Goal: Transaction & Acquisition: Purchase product/service

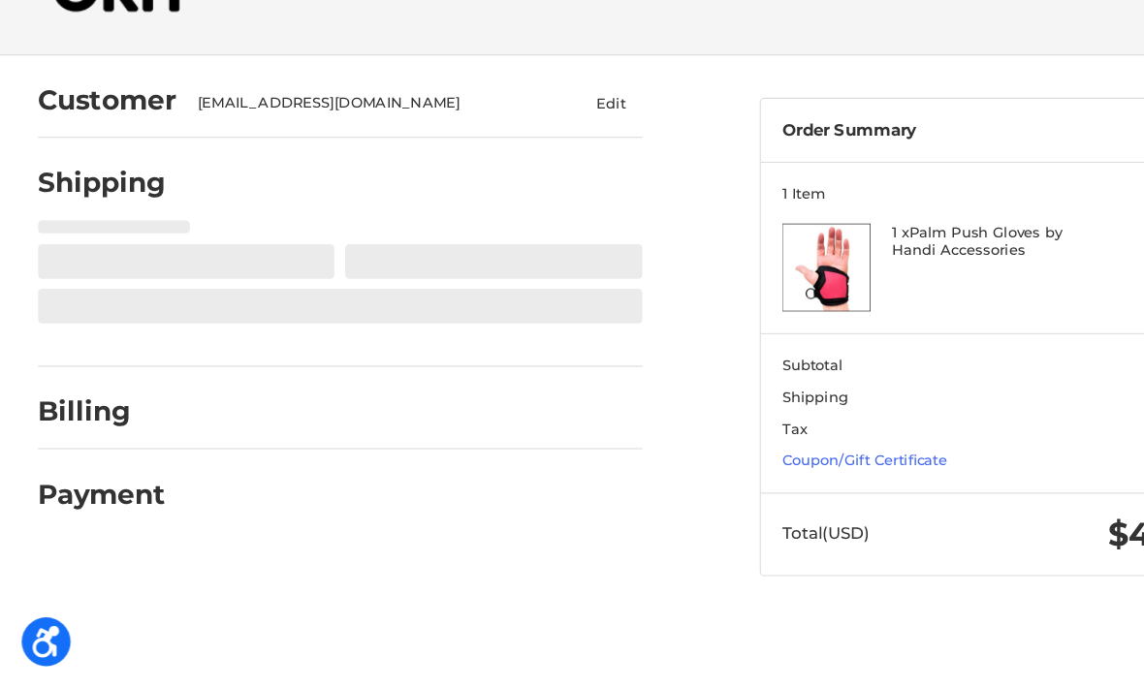
select select "US"
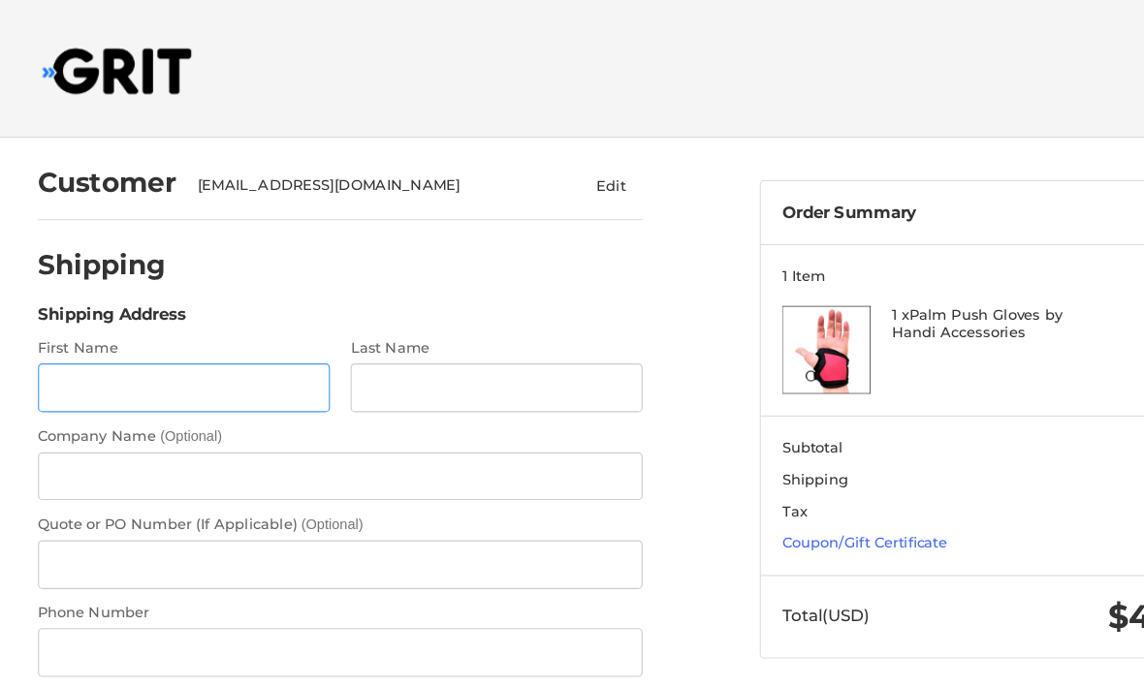
click at [232, 366] on input "First Name" at bounding box center [164, 347] width 261 height 44
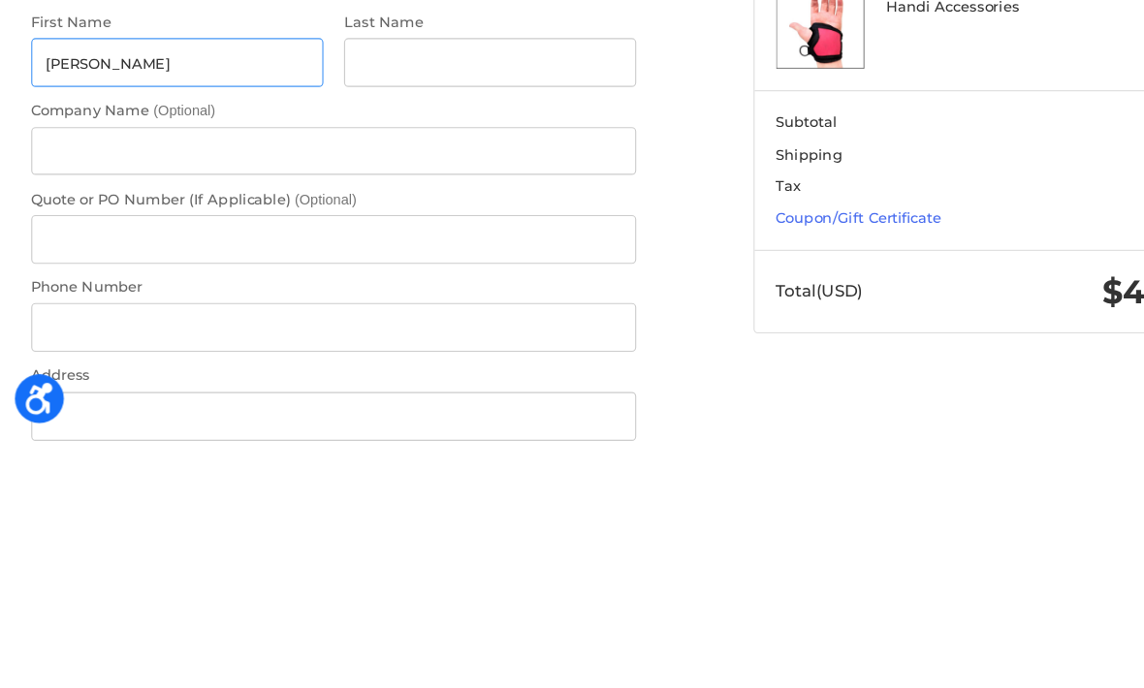
type input "David"
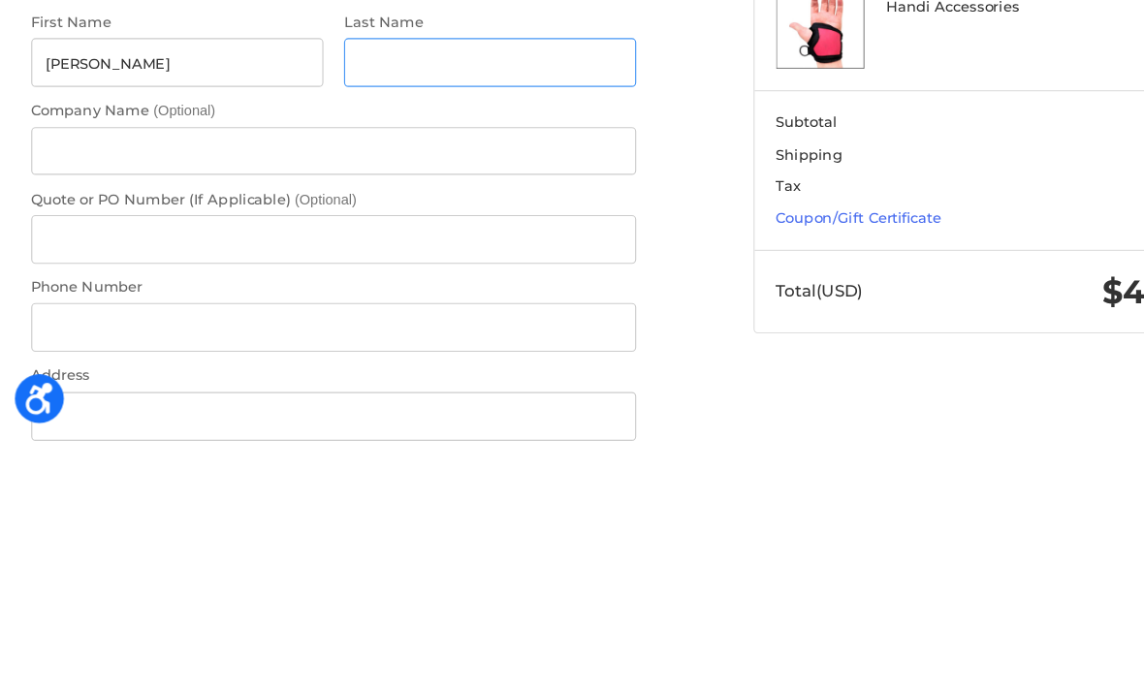
click at [482, 325] on input "Last Name" at bounding box center [443, 347] width 261 height 44
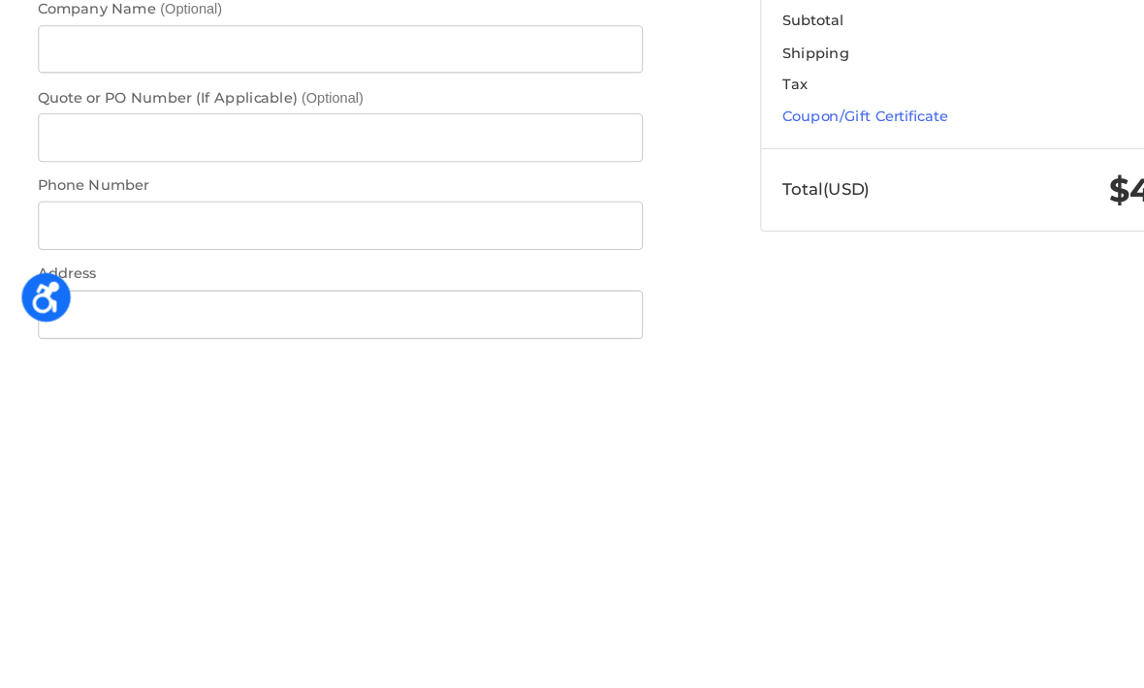
type input "Jaime’s Sanchez"
click at [483, 561] on input "Phone Number" at bounding box center [304, 583] width 541 height 44
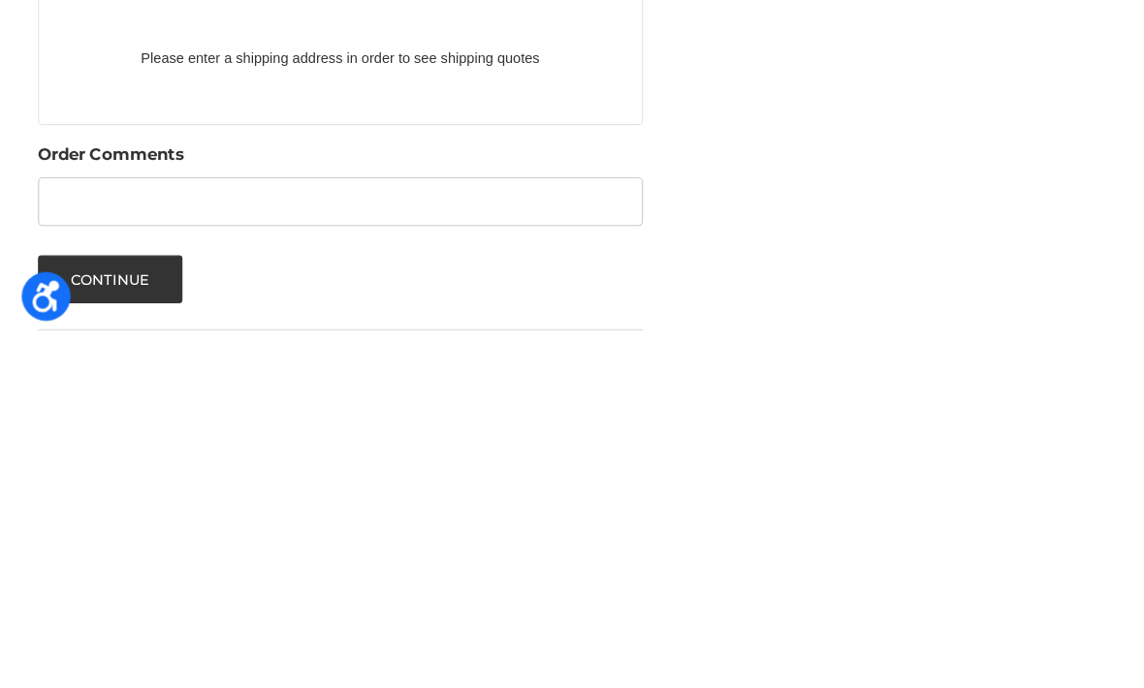
scroll to position [726, 0]
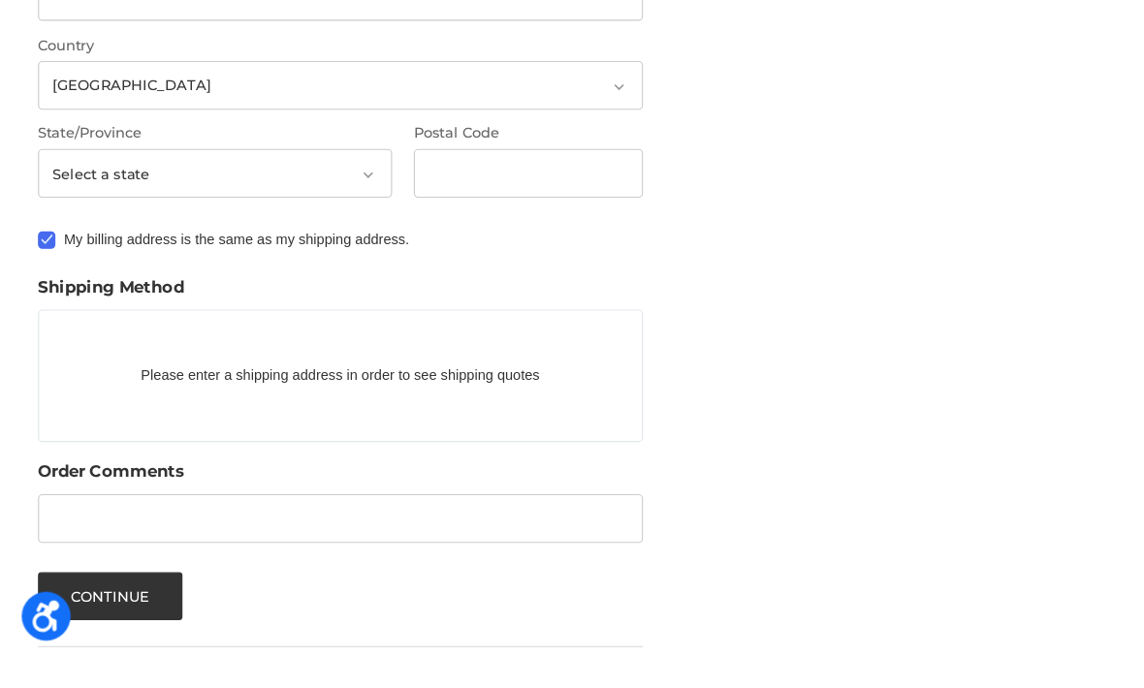
type input "9493444345"
click at [353, 303] on label "My billing address is the same as my shipping address." at bounding box center [304, 311] width 541 height 16
click at [35, 302] on input "My billing address is the same as my shipping address." at bounding box center [34, 302] width 1 height 1
checkbox input "false"
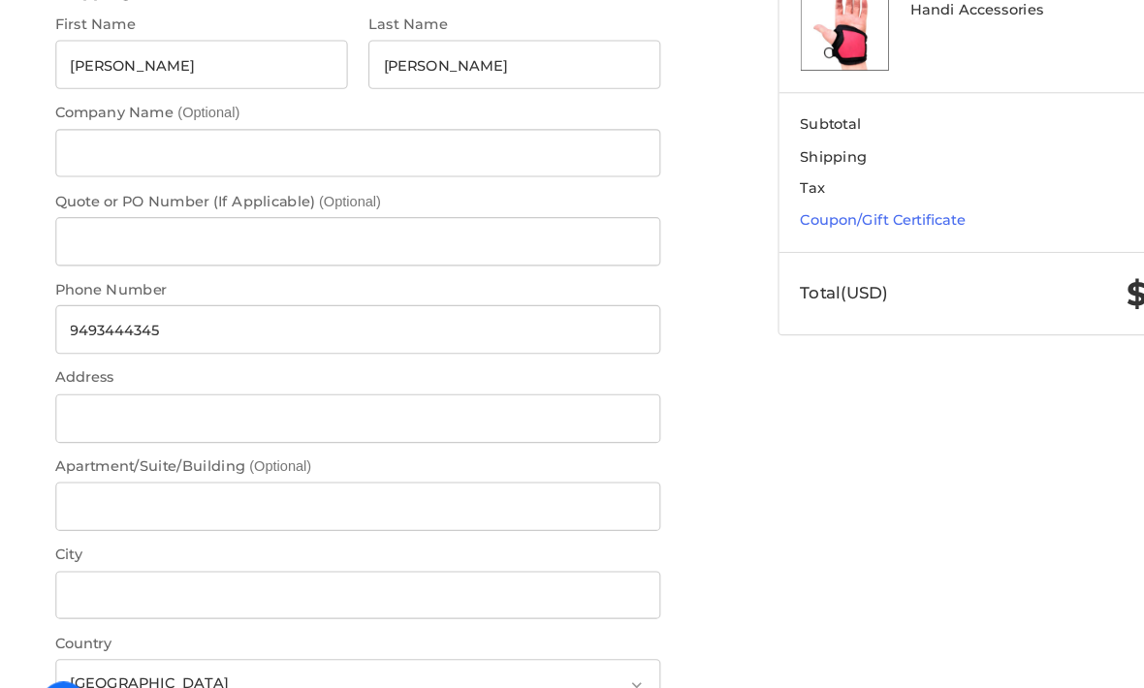
scroll to position [273, 0]
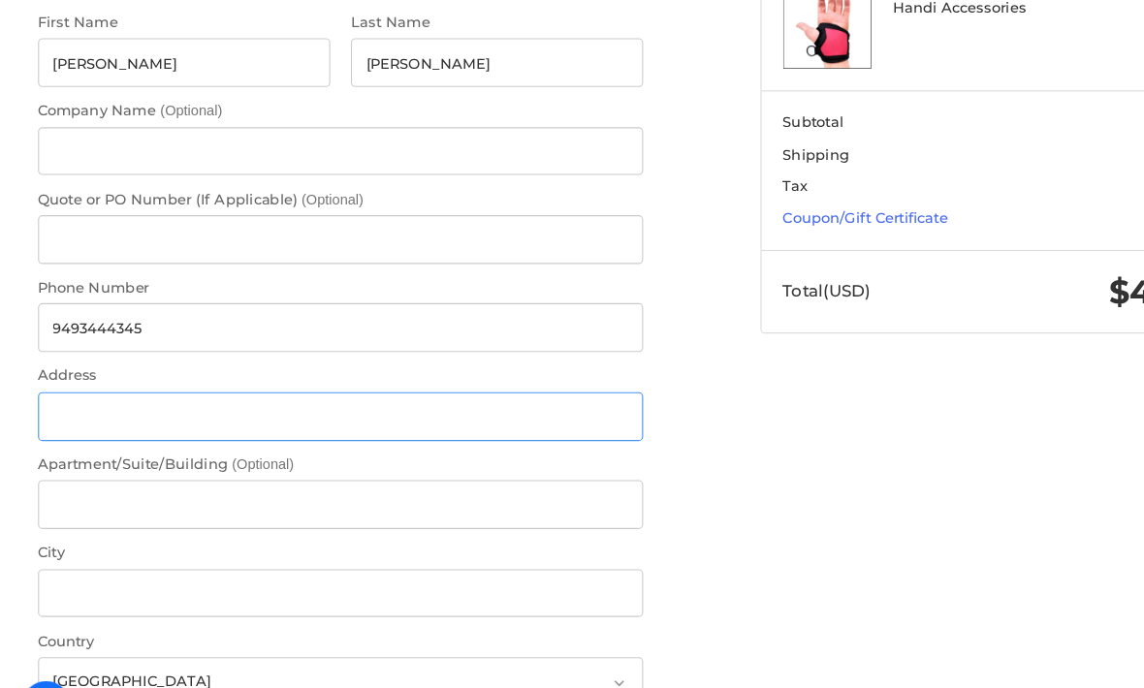
click at [483, 381] on input "Address" at bounding box center [304, 389] width 541 height 44
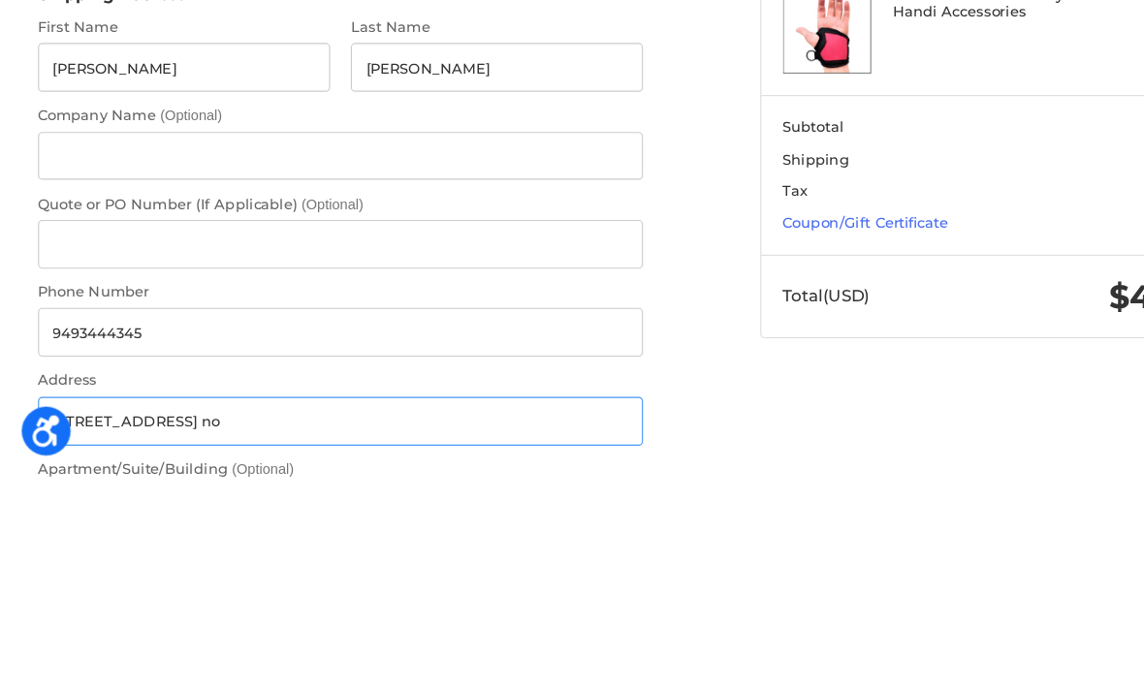
scroll to position [124, 0]
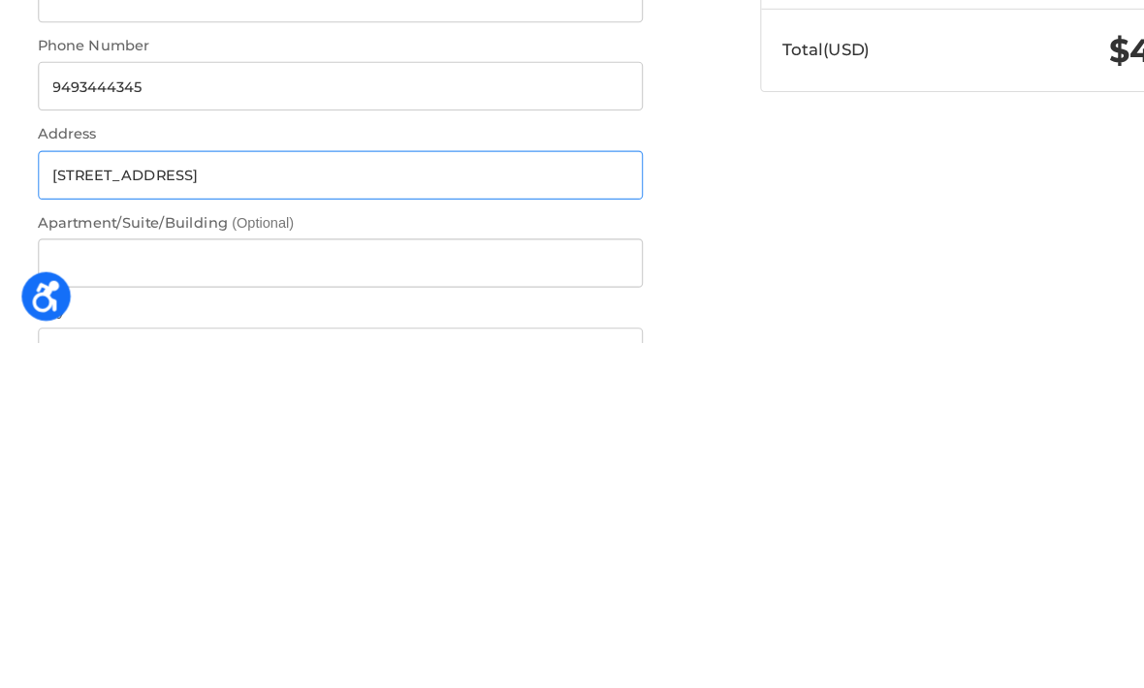
type input "1800 old Tustin ave 18"
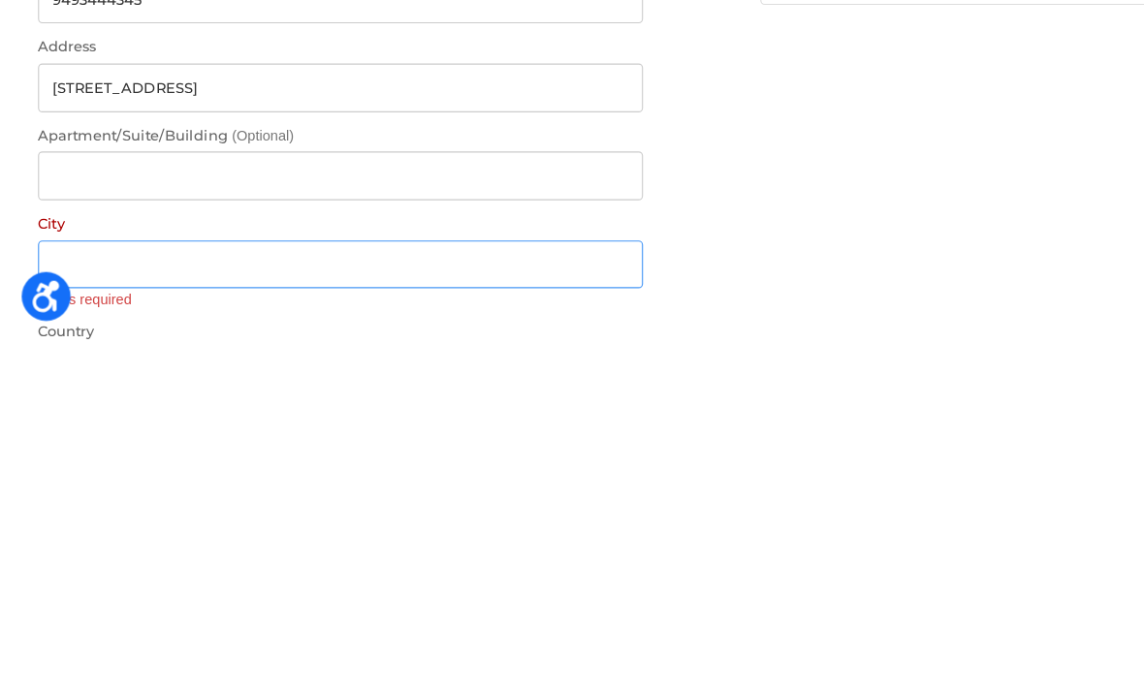
scroll to position [279, 0]
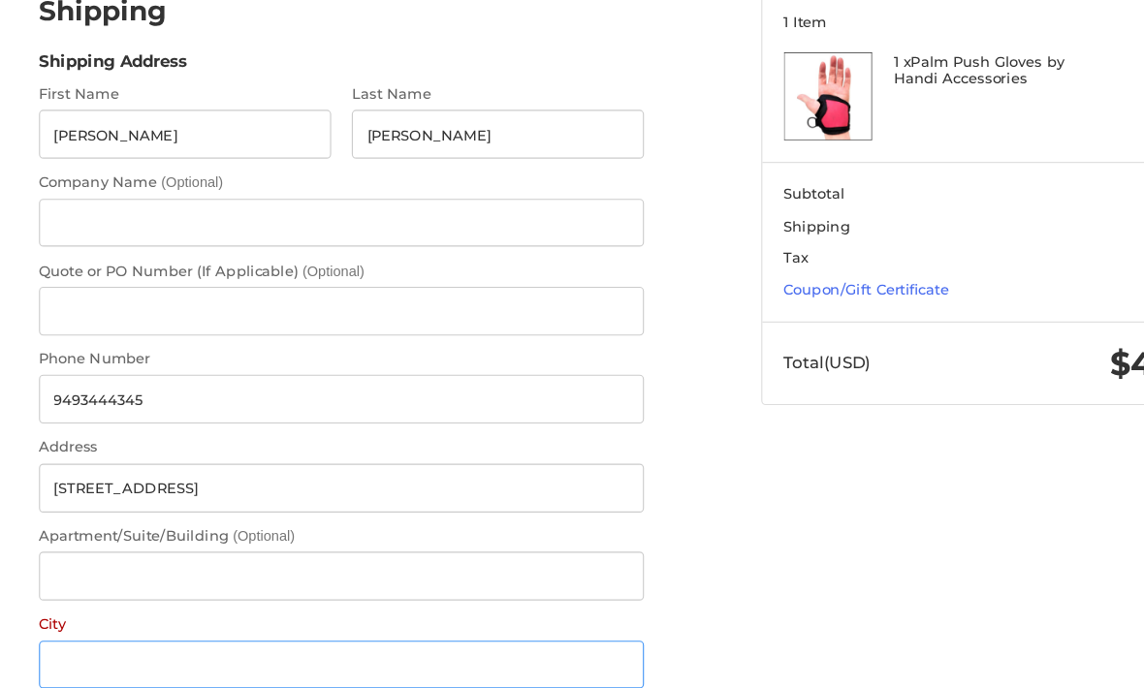
type input "P"
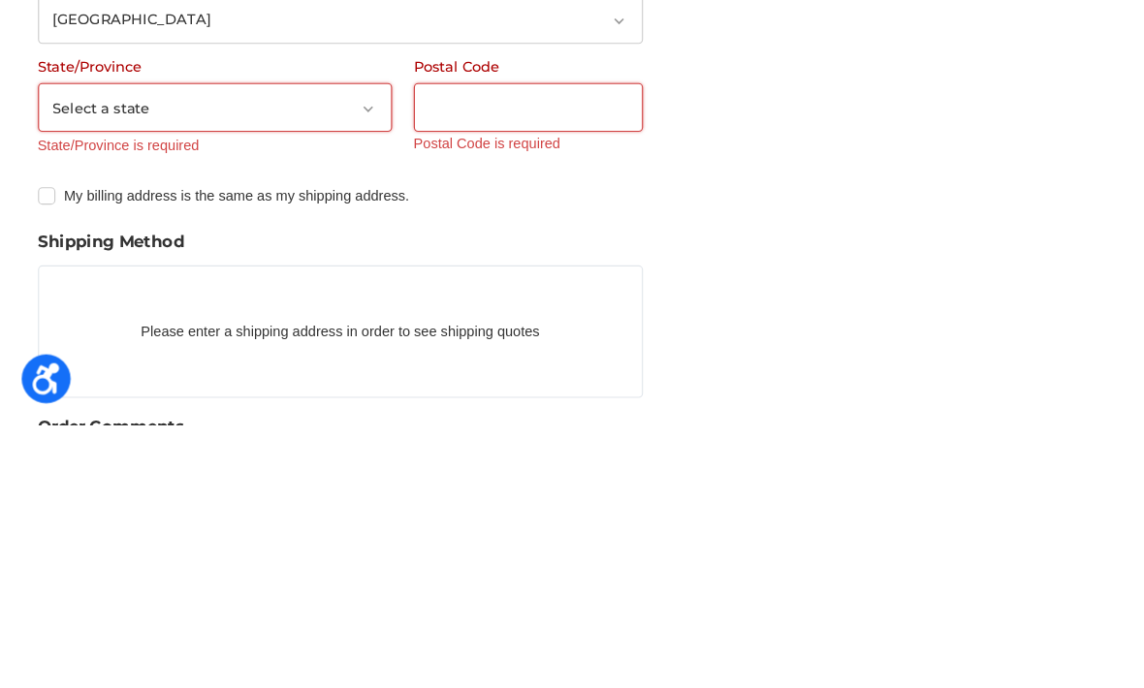
scroll to position [647, 0]
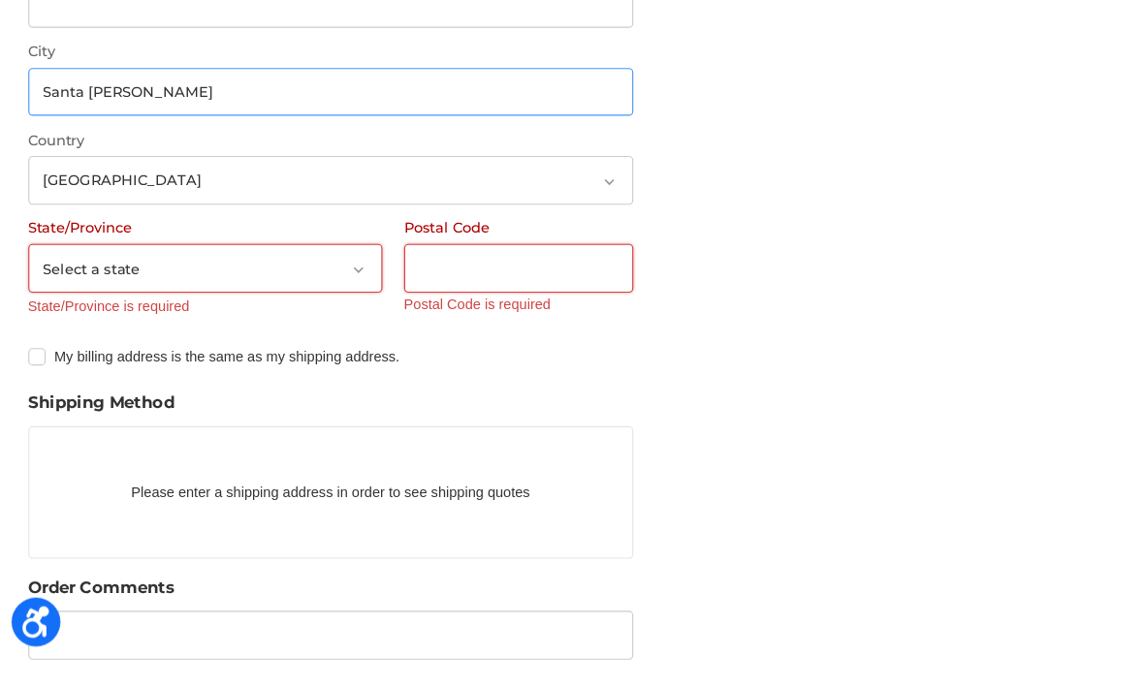
type input "Santa Ana"
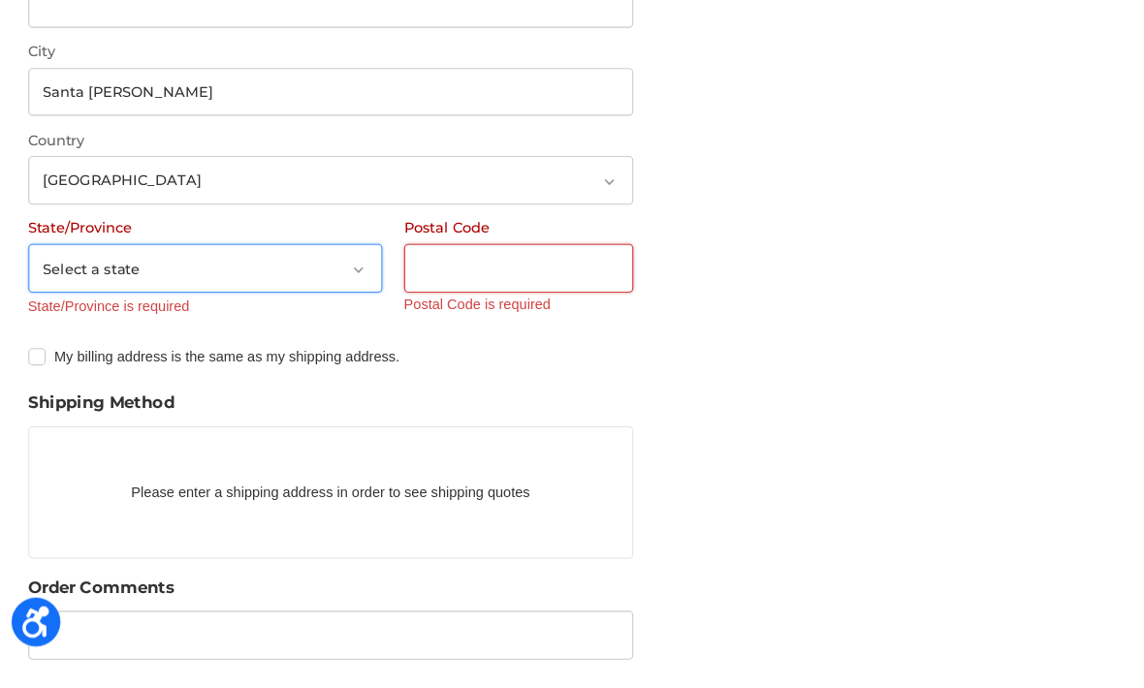
click at [281, 309] on select "Select a state Alabama Alaska American Samoa Arizona Arkansas Armed Forces Amer…" at bounding box center [192, 331] width 317 height 44
select select "CA"
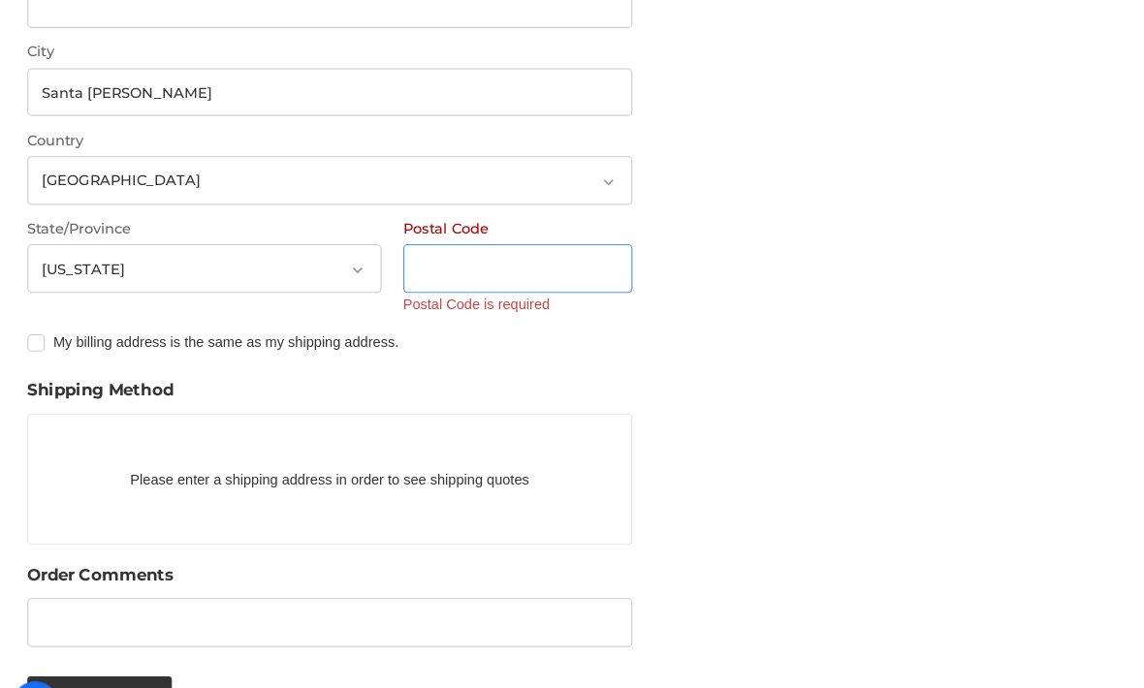
click at [509, 235] on input "Postal Code" at bounding box center [471, 257] width 205 height 44
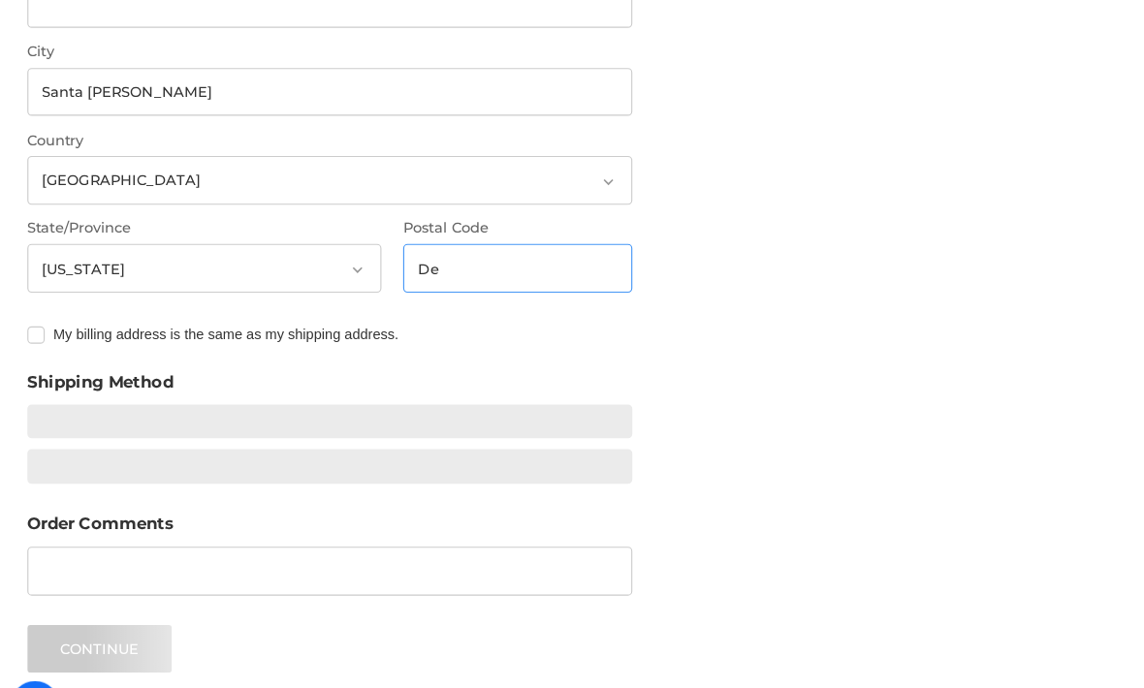
type input "D"
type input "Proving"
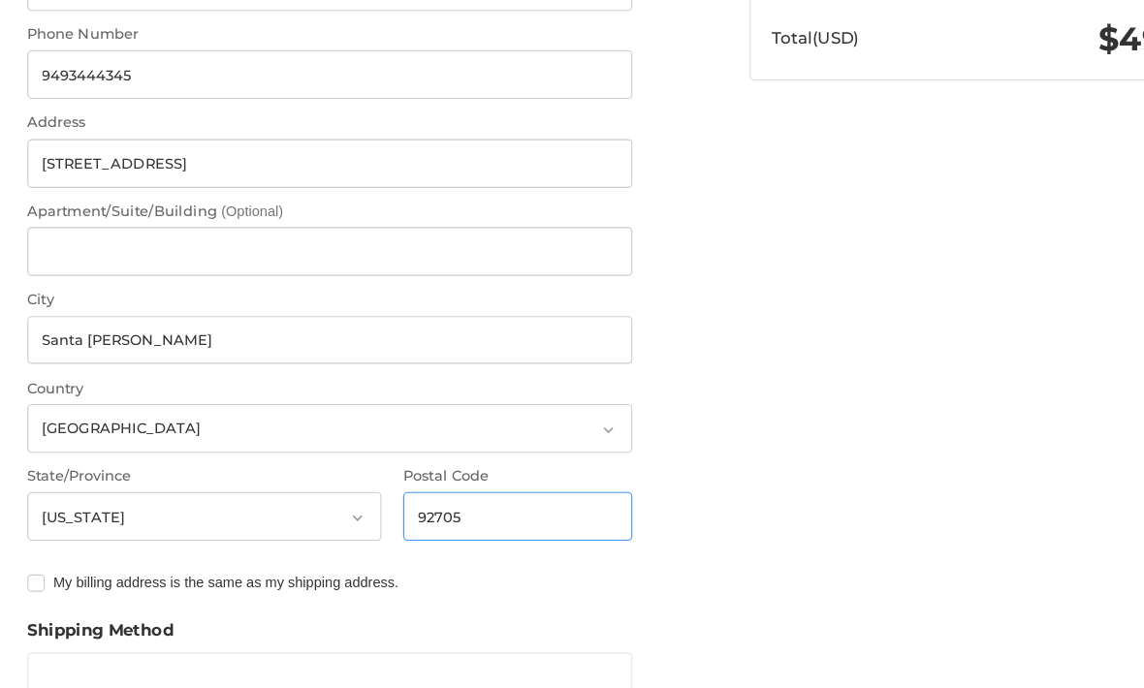
scroll to position [514, 0]
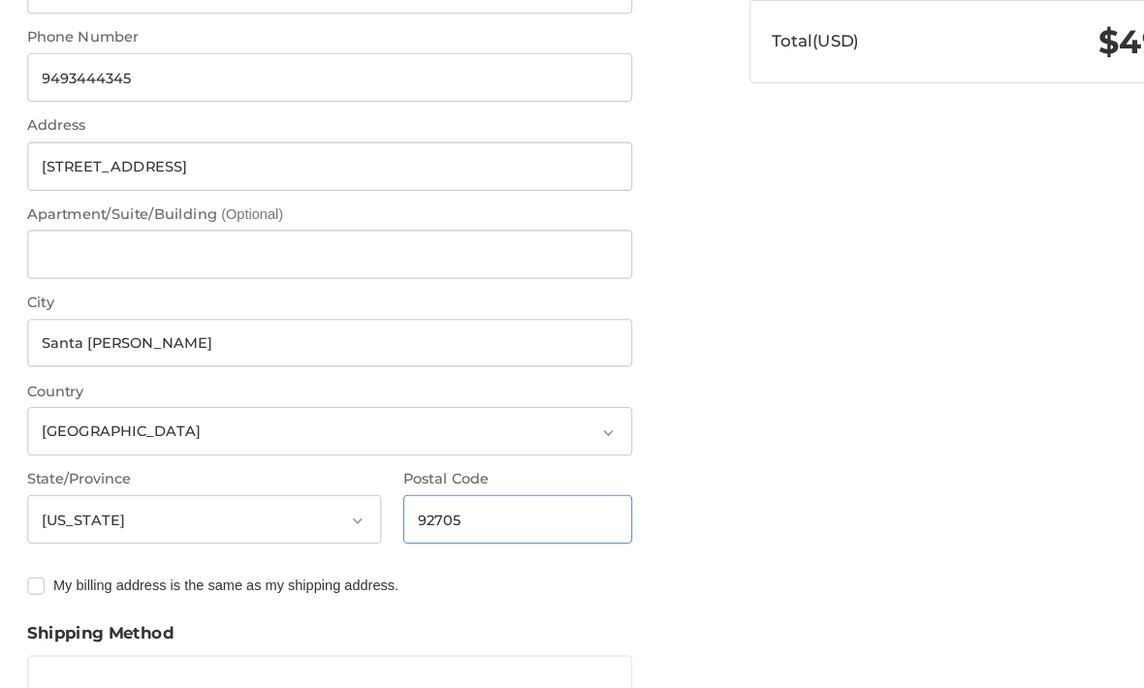
type input "92705"
click at [468, 145] on input "1800 old Tustin ave 18" at bounding box center [304, 149] width 541 height 44
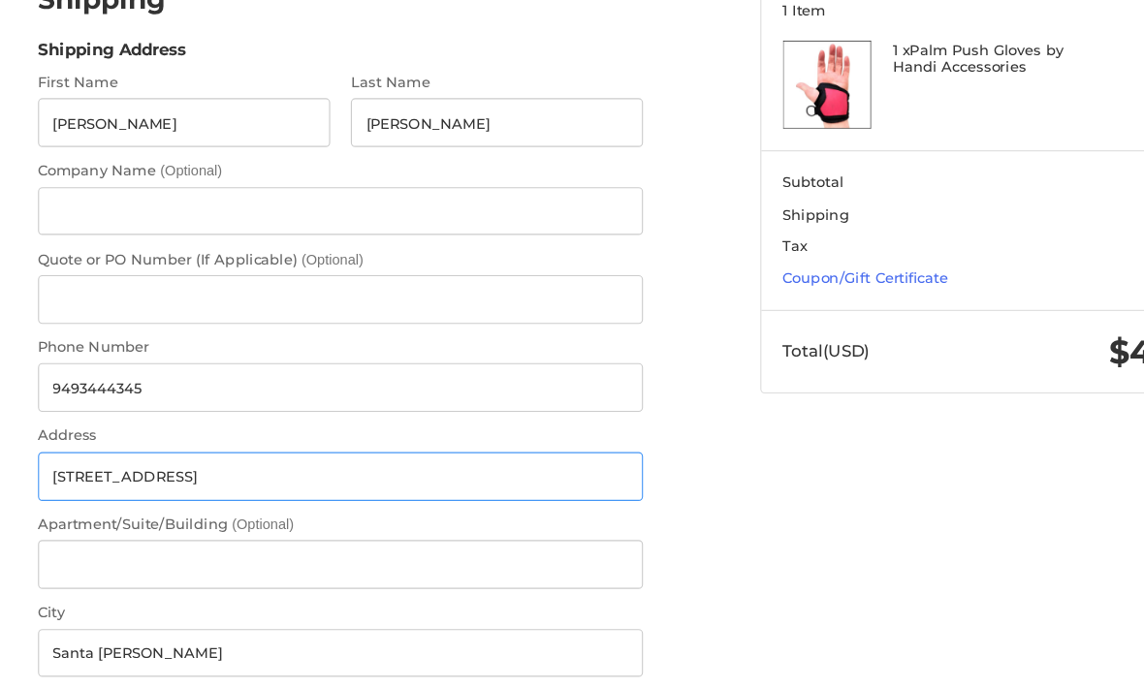
scroll to position [235, 0]
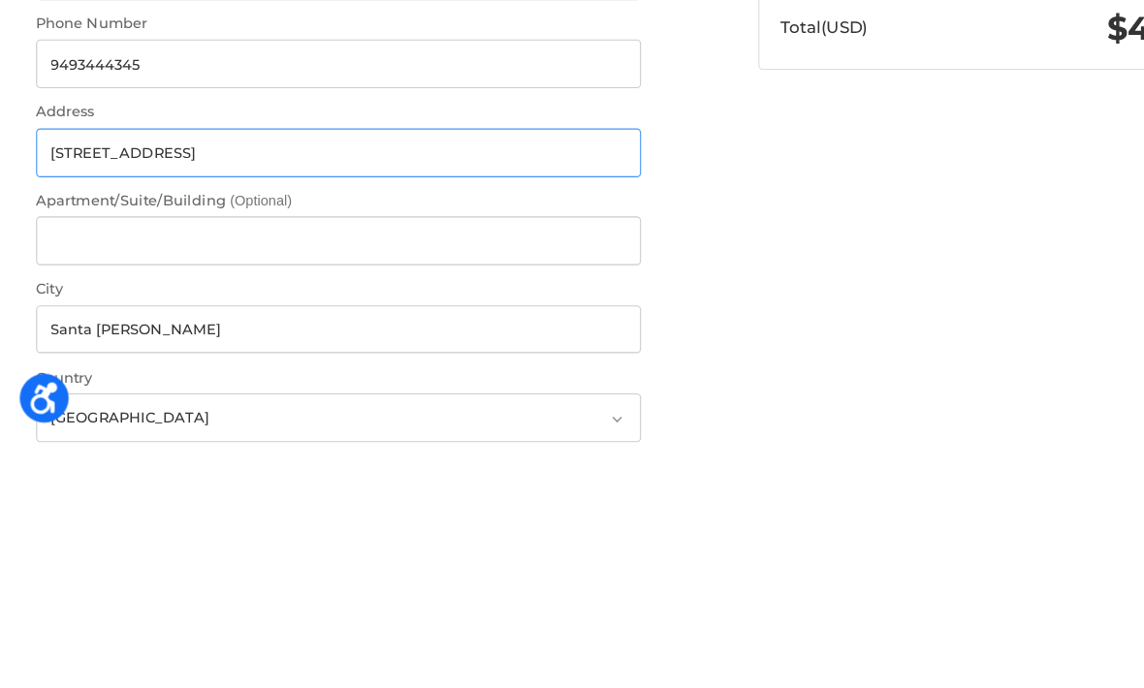
type input "1800 old Tustin ave"
click at [876, 228] on div "Customer jaimesd588@gmail.com Edit Shipping Shipping Address First Name David L…" at bounding box center [572, 611] width 1144 height 1444
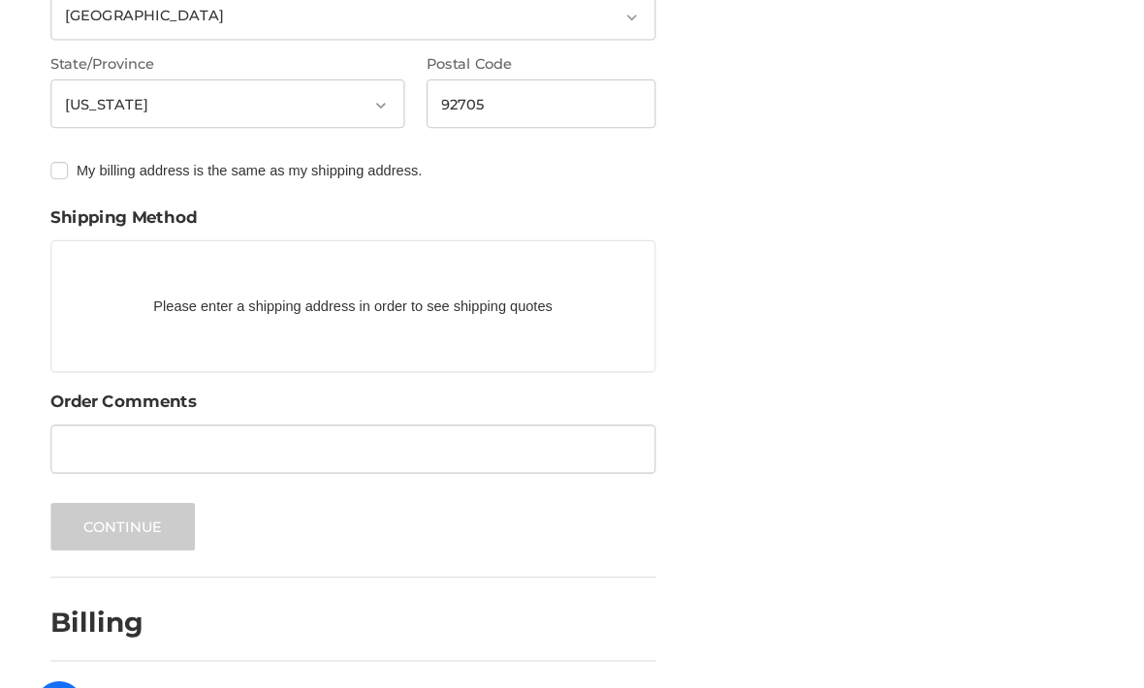
scroll to position [873, 0]
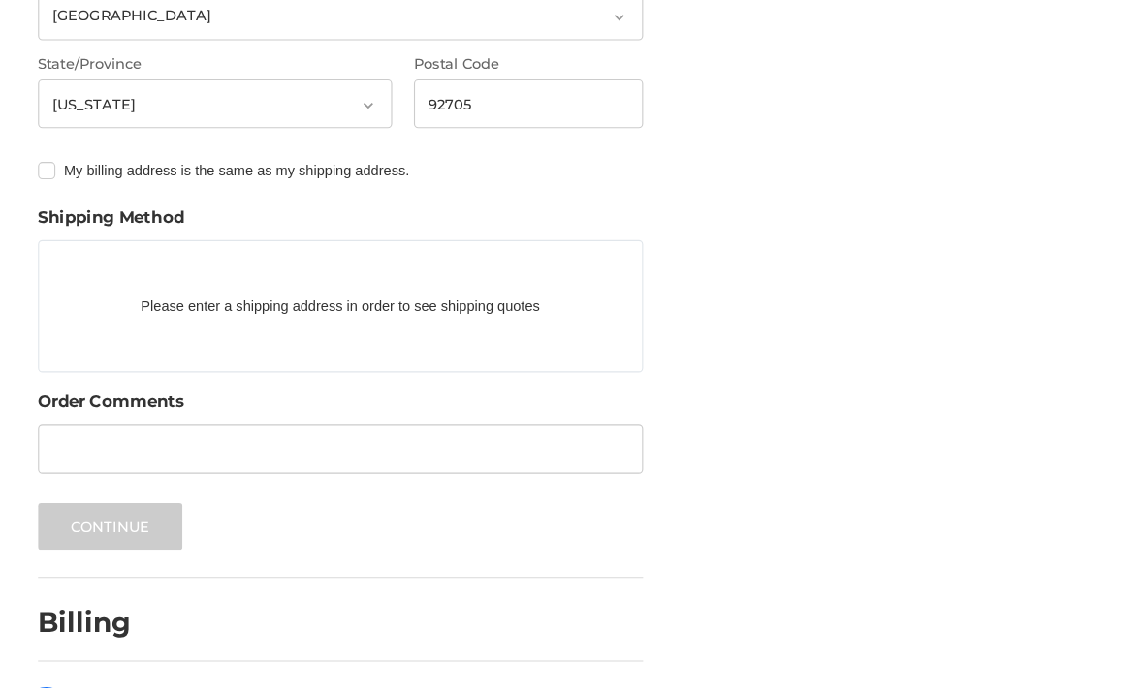
click at [422, 302] on div "Please enter a shipping address in order to see shipping quotes" at bounding box center [304, 285] width 541 height 118
click at [345, 293] on div "Please enter a shipping address in order to see shipping quotes" at bounding box center [304, 285] width 541 height 118
click at [276, 286] on p "Please enter a shipping address in order to see shipping quotes" at bounding box center [304, 285] width 539 height 38
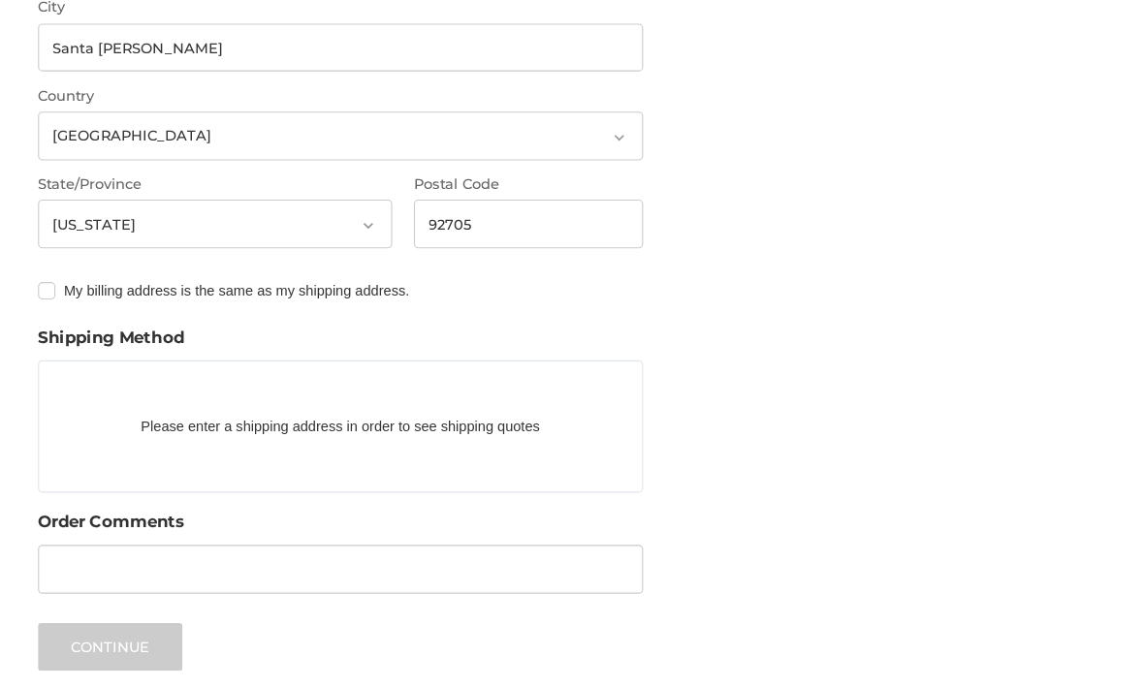
scroll to position [769, 0]
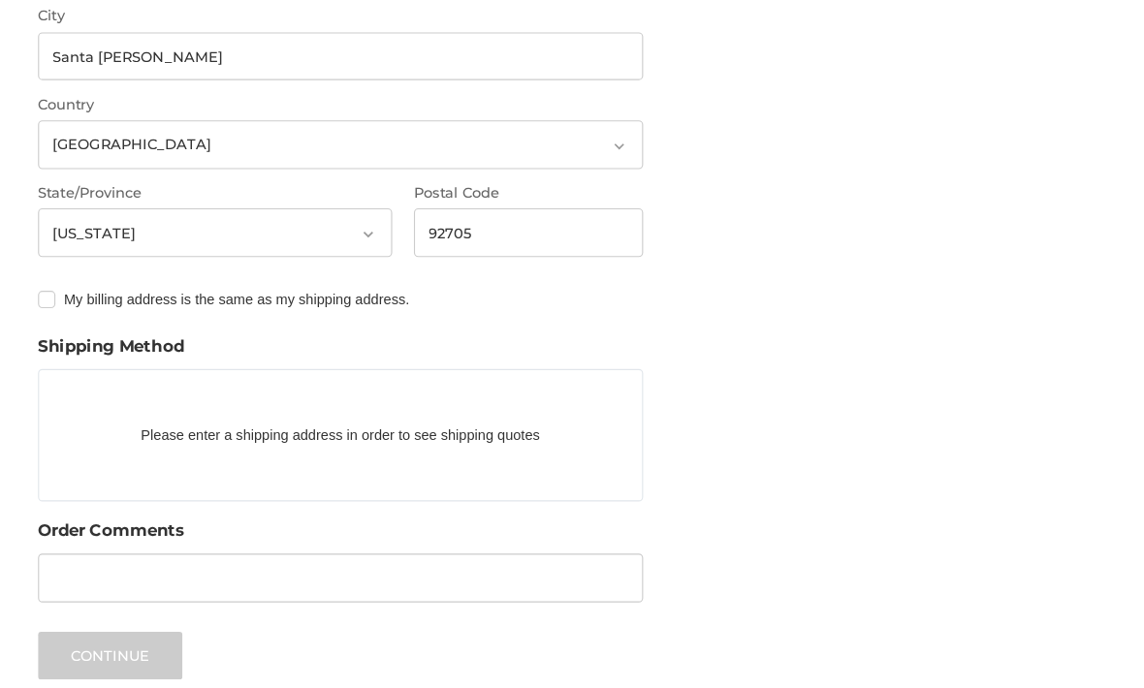
click at [358, 394] on p "Please enter a shipping address in order to see shipping quotes" at bounding box center [304, 389] width 539 height 38
click at [294, 401] on p "Please enter a shipping address in order to see shipping quotes" at bounding box center [304, 389] width 539 height 38
click at [157, 391] on p "Please enter a shipping address in order to see shipping quotes" at bounding box center [304, 389] width 539 height 38
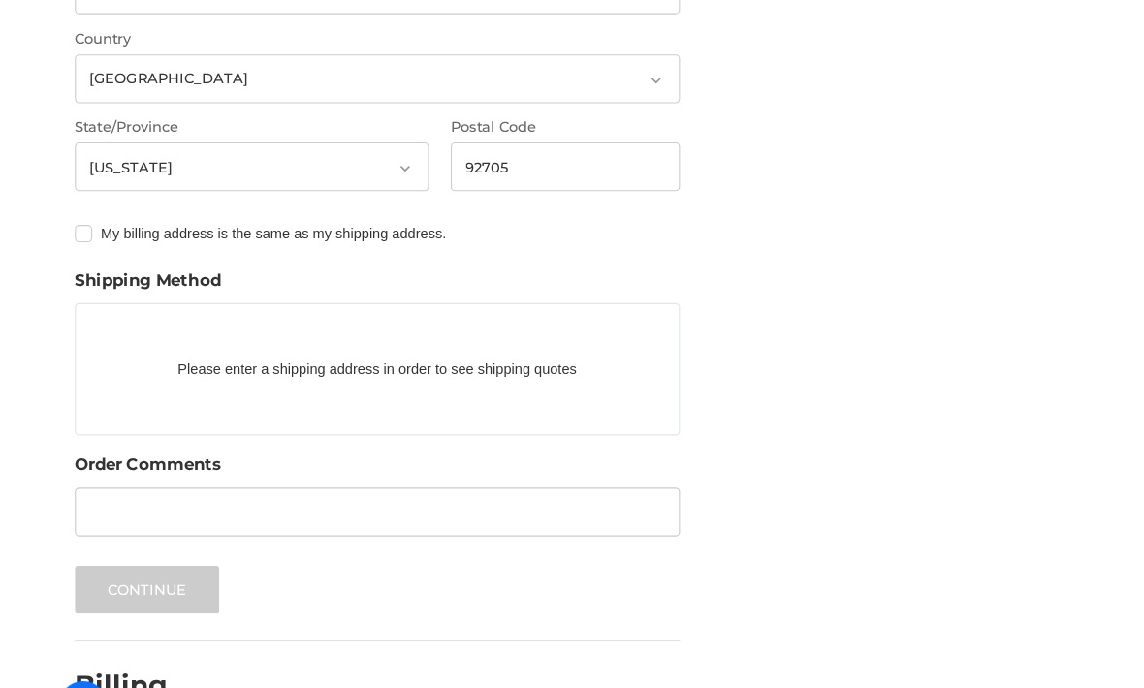
scroll to position [873, 0]
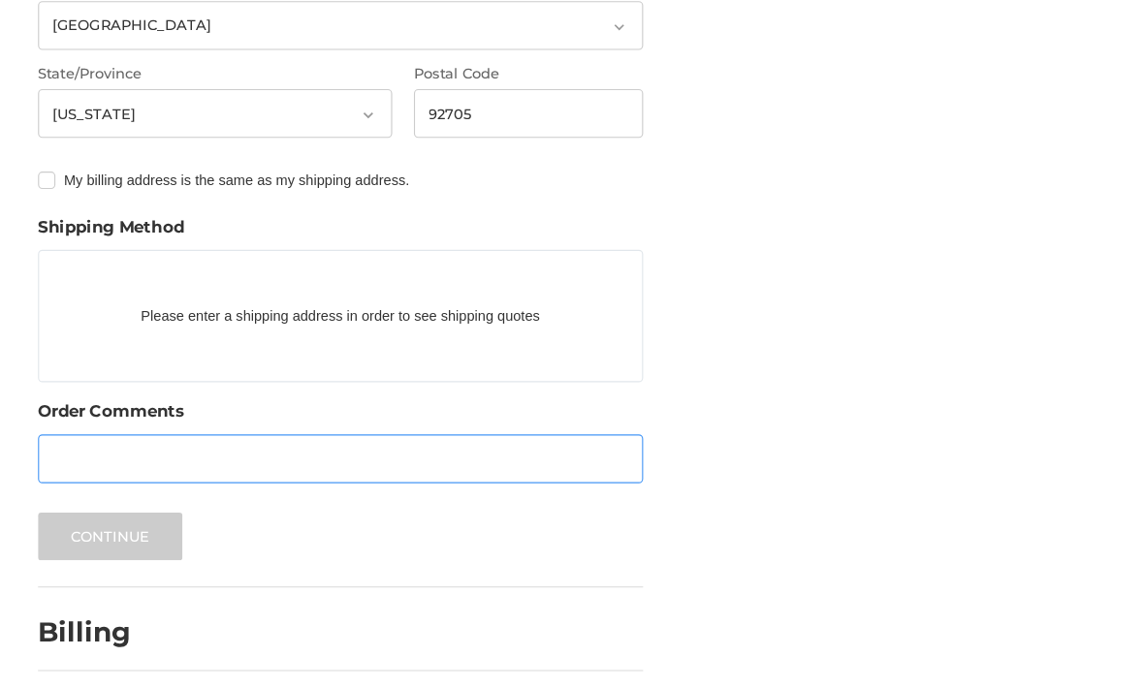
click at [349, 394] on input "Order Comments" at bounding box center [304, 413] width 541 height 44
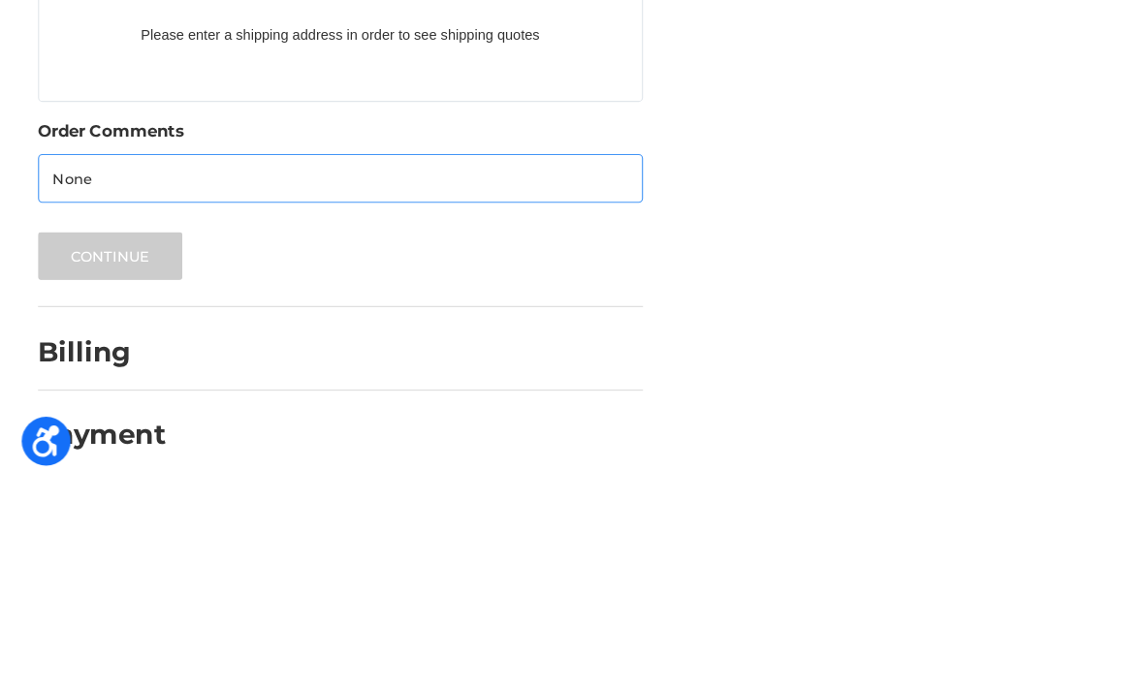
type input "None"
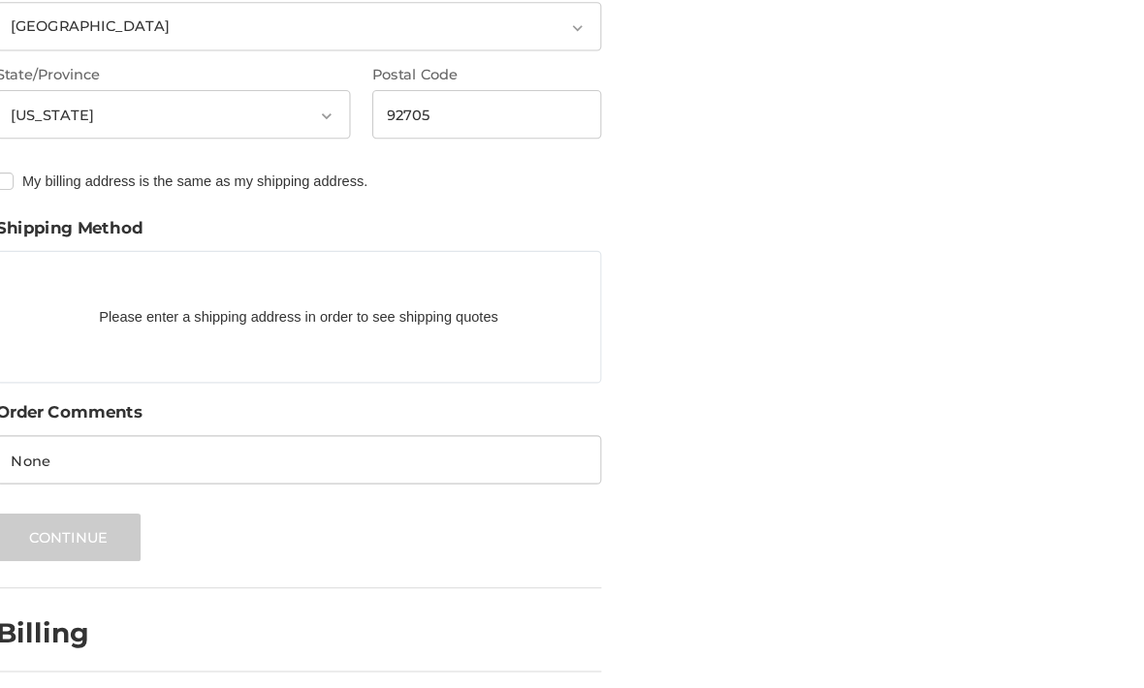
scroll to position [872, 0]
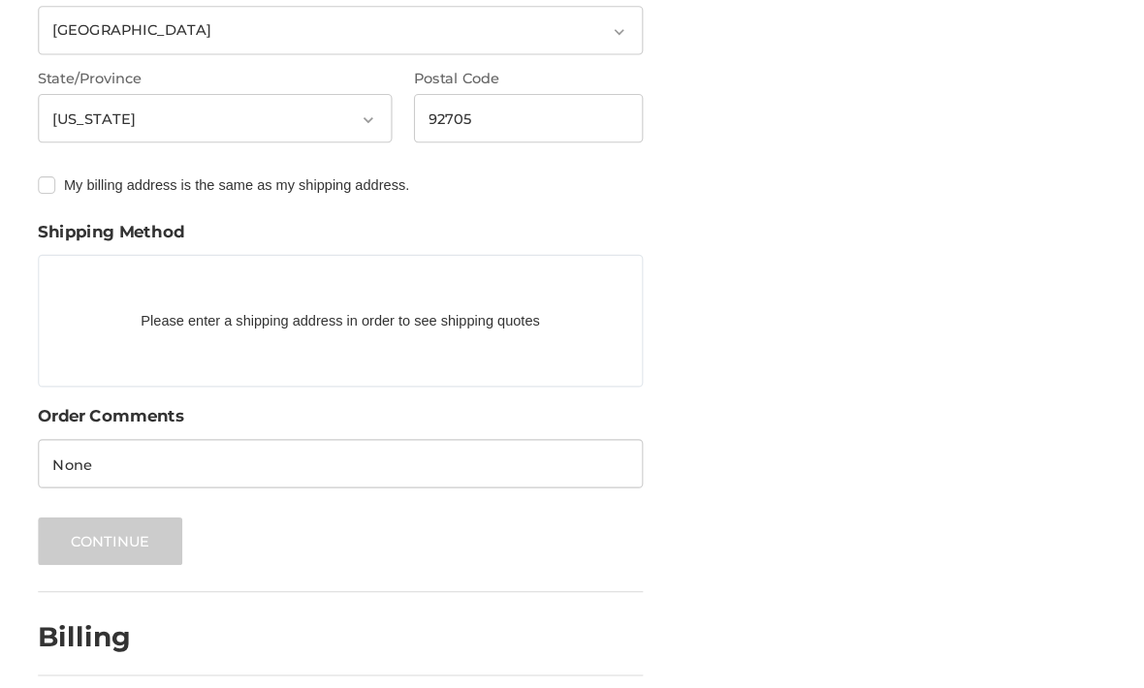
click at [70, 569] on h2 "Billing" at bounding box center [90, 570] width 113 height 30
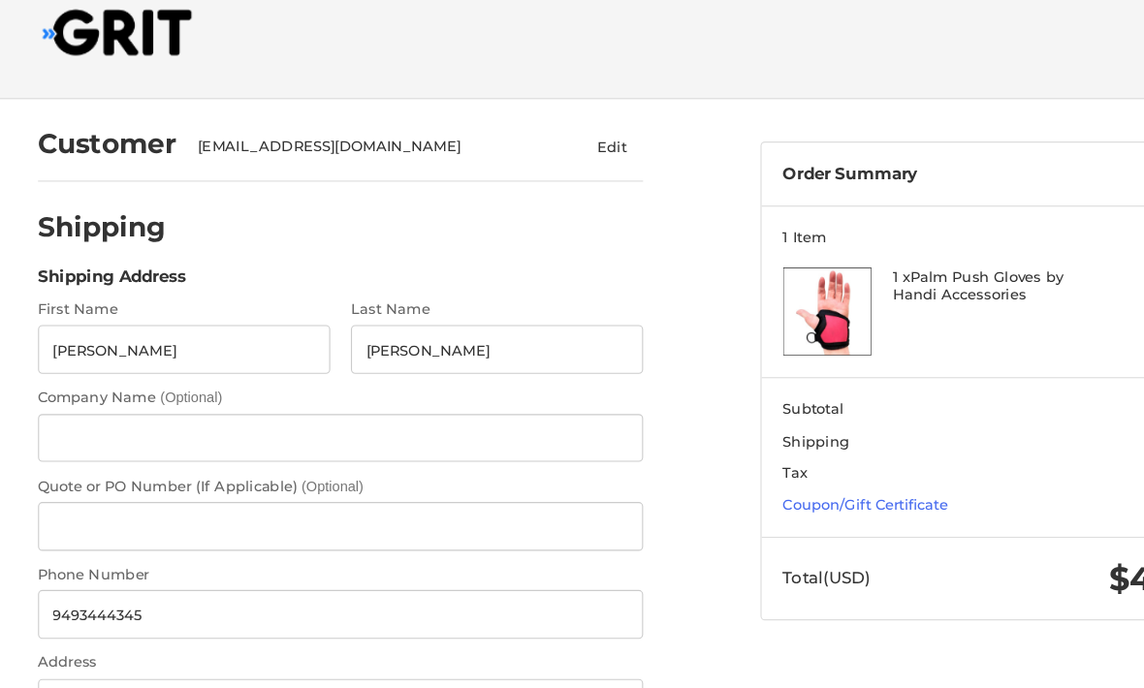
scroll to position [0, 0]
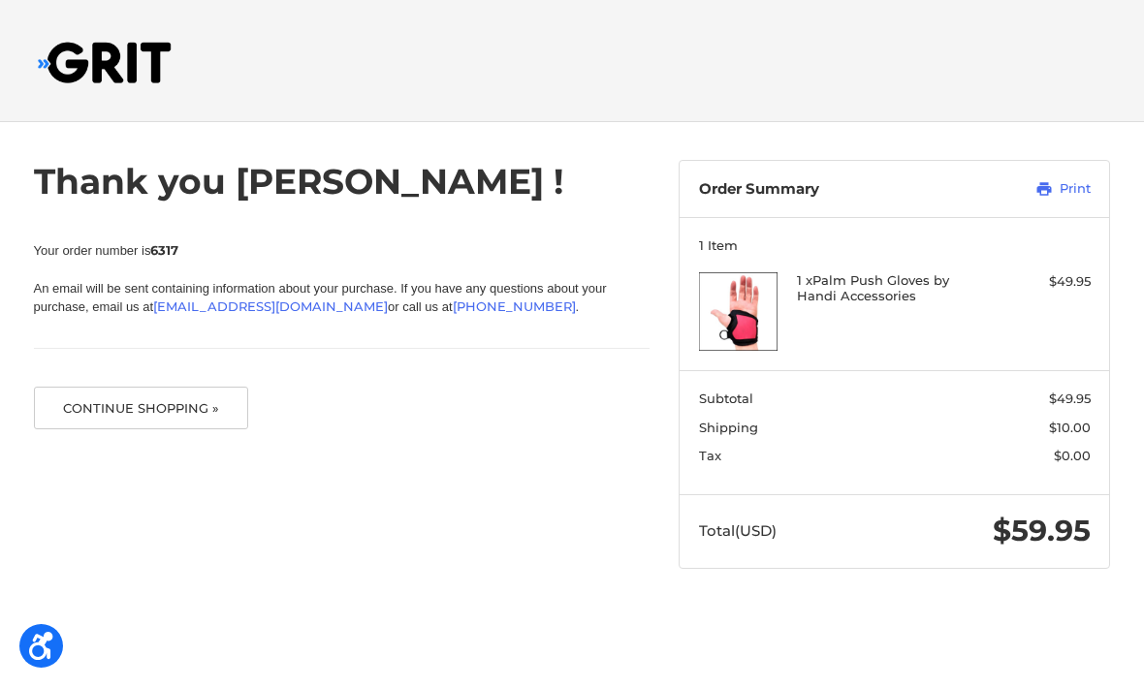
click at [711, 350] on img at bounding box center [738, 312] width 79 height 79
click at [726, 328] on img at bounding box center [738, 312] width 79 height 79
click at [725, 327] on img at bounding box center [738, 312] width 79 height 79
click at [734, 342] on img at bounding box center [738, 312] width 79 height 79
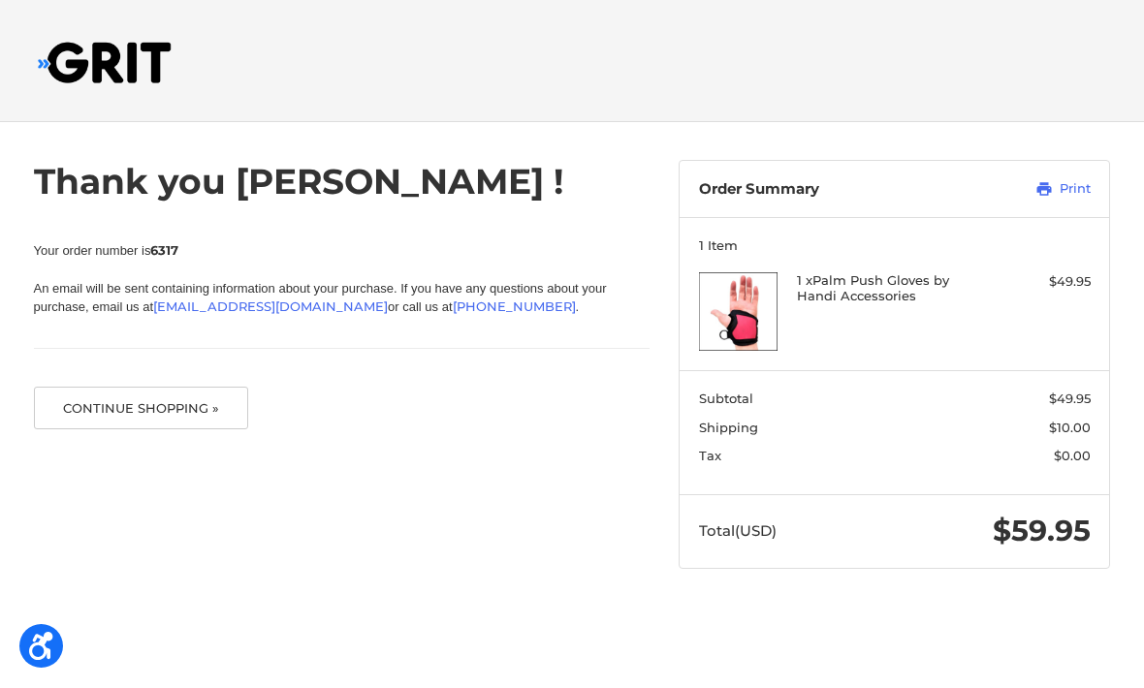
click at [715, 350] on img at bounding box center [738, 312] width 79 height 79
click at [196, 428] on button "Continue Shopping »" at bounding box center [141, 409] width 215 height 43
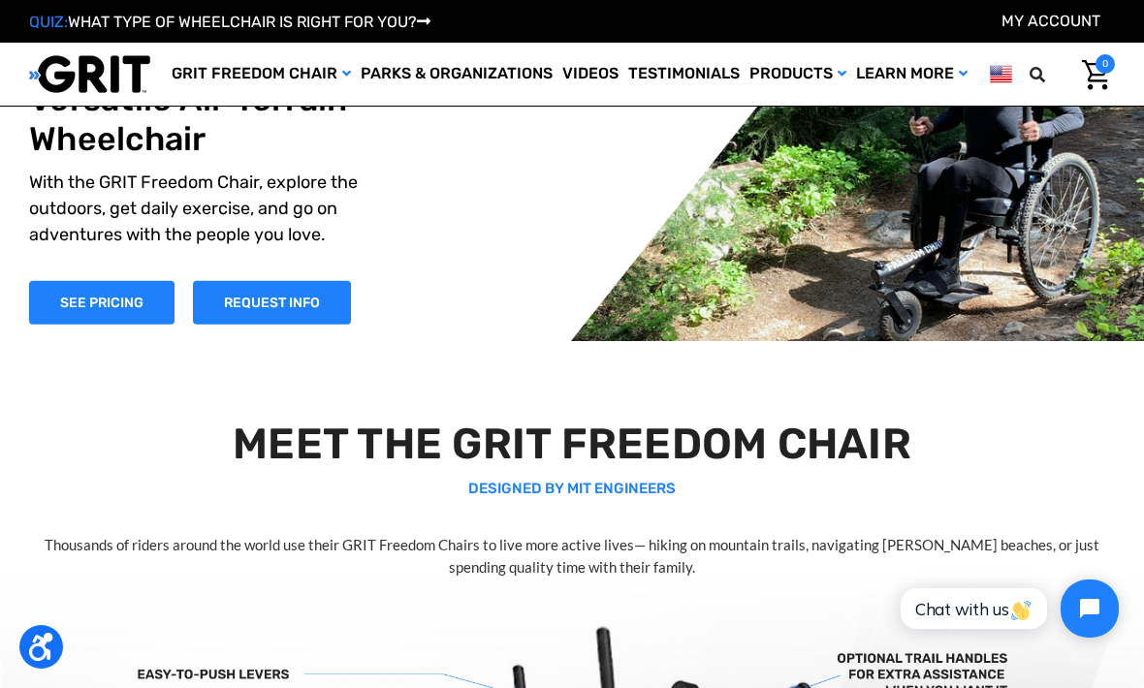
click at [1114, 88] on link "My Cart 0" at bounding box center [1091, 74] width 48 height 41
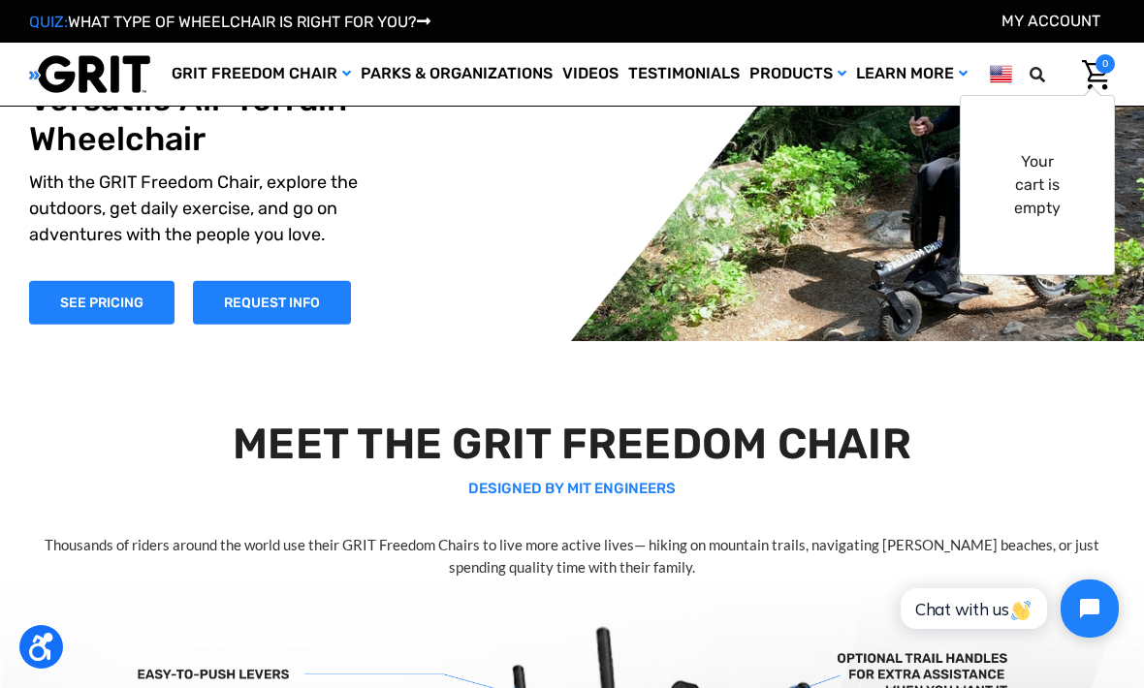
click at [0, 0] on link "More Mobility Products" at bounding box center [0, 0] width 0 height 0
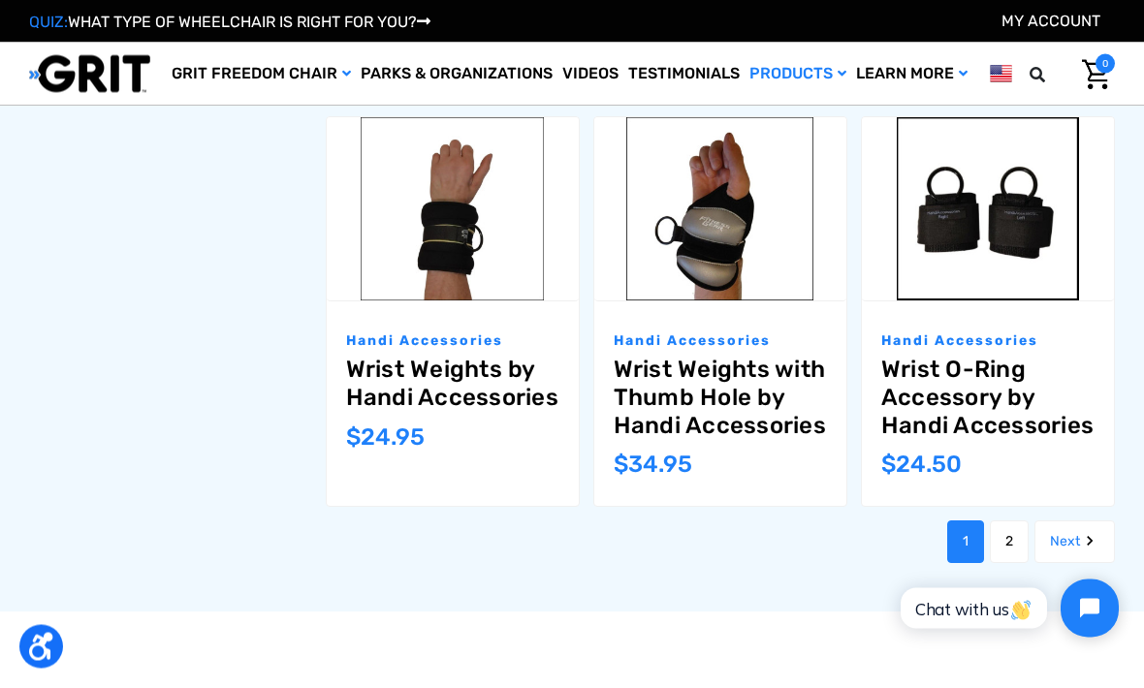
scroll to position [1888, 0]
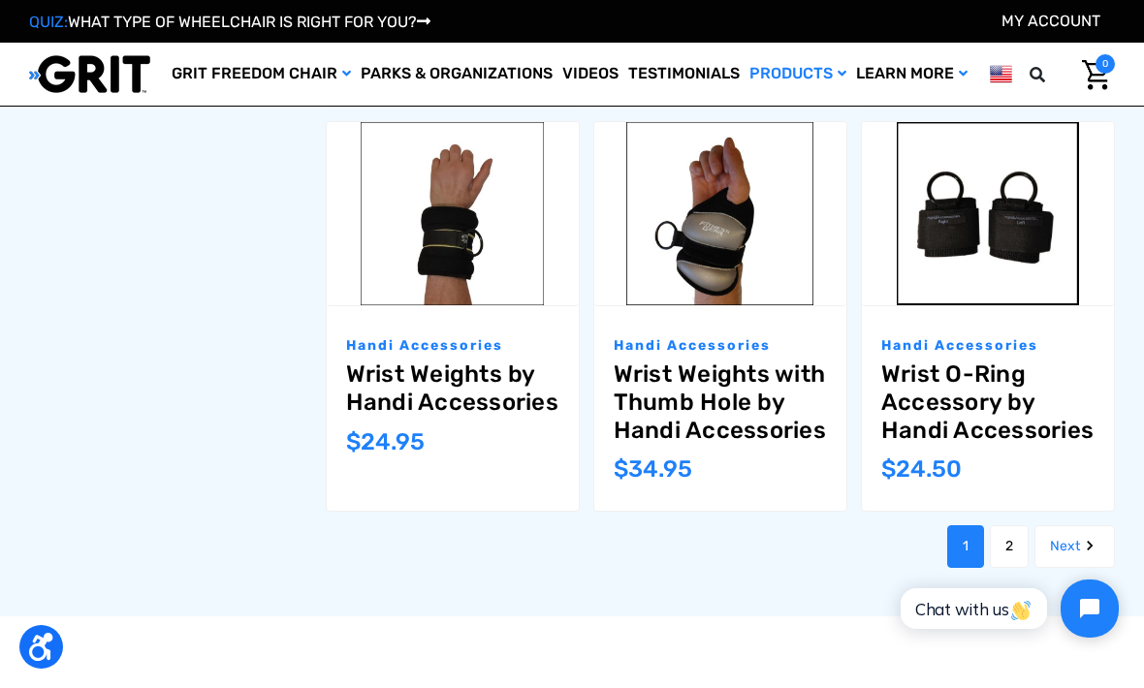
click at [1084, 536] on icon "Next" at bounding box center [1089, 545] width 19 height 19
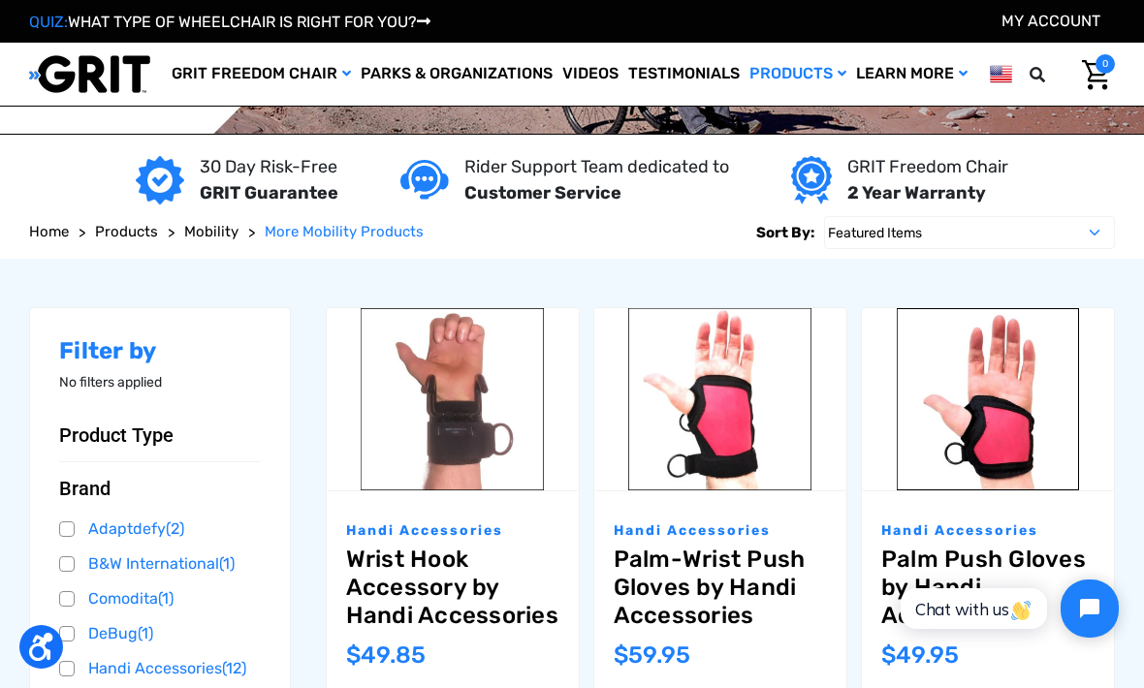
scroll to position [58, 0]
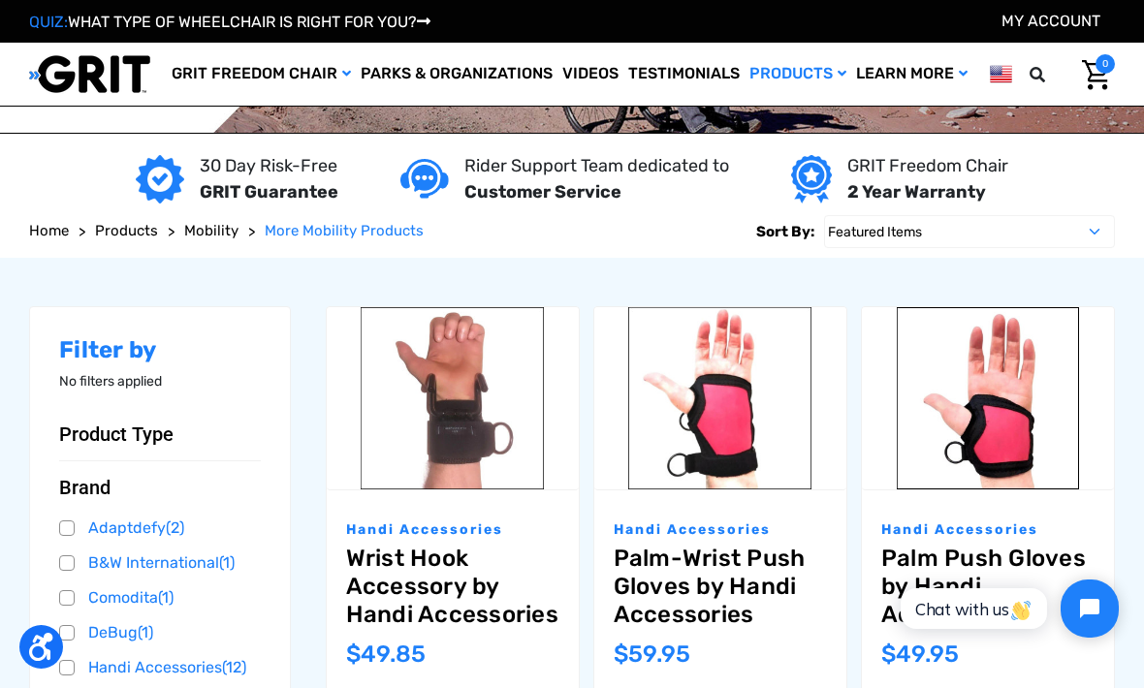
click at [1004, 546] on link "Palm Push Gloves by Handi Accessories" at bounding box center [987, 586] width 213 height 83
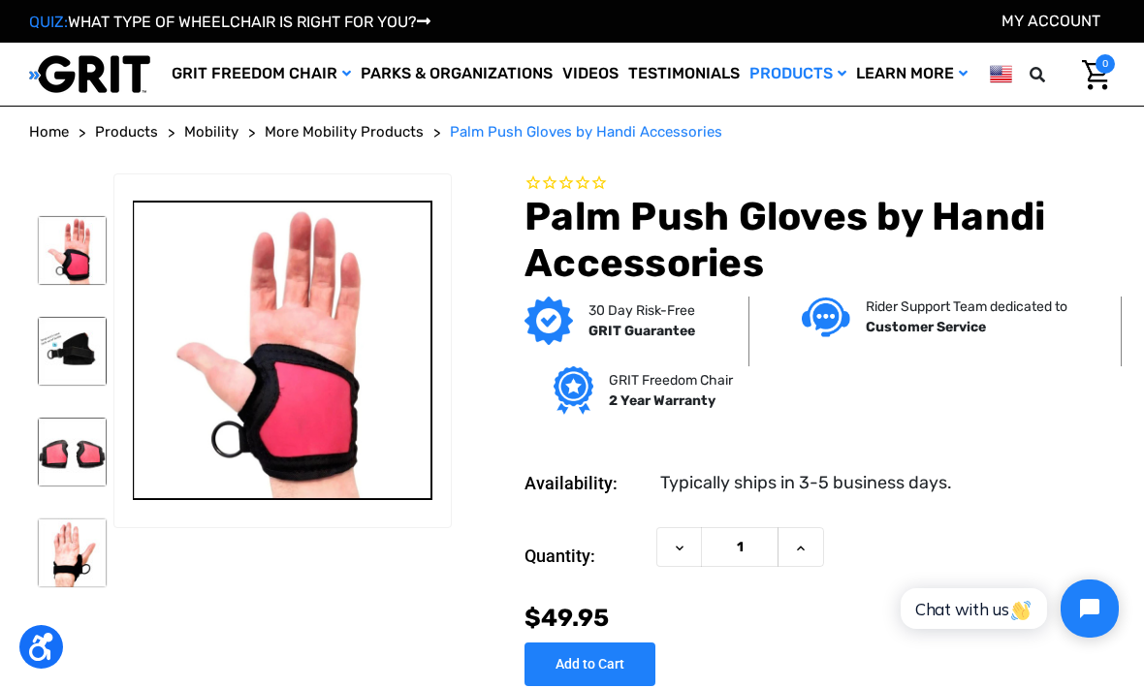
click at [45, 386] on img at bounding box center [72, 351] width 69 height 69
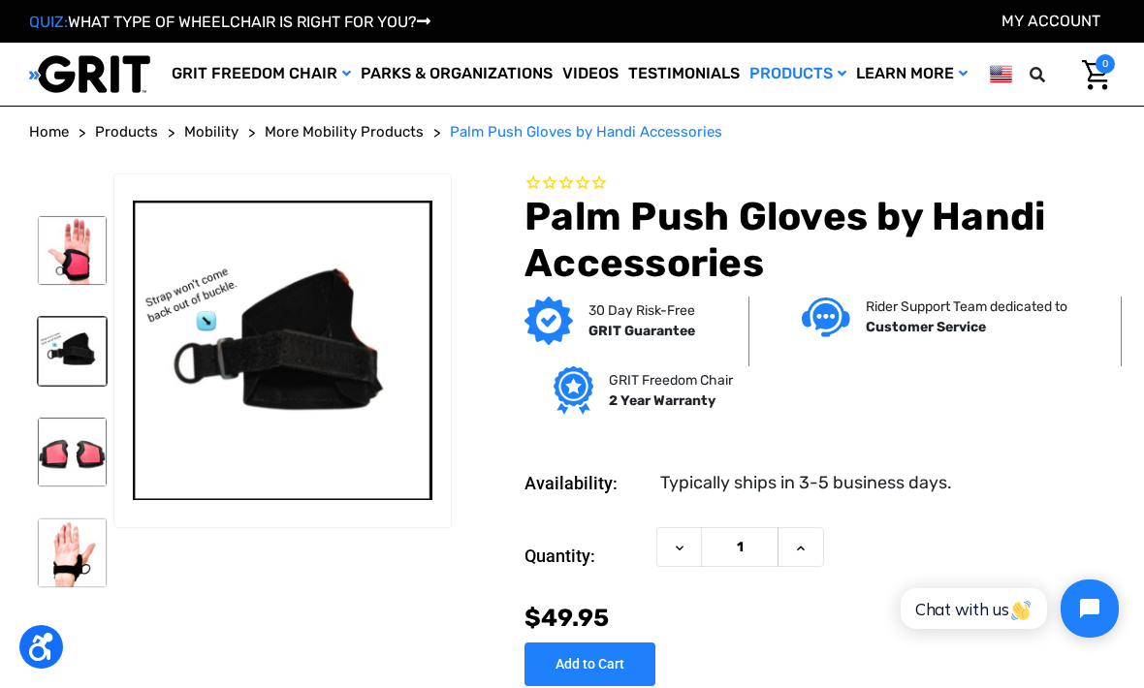
click at [82, 386] on img at bounding box center [72, 351] width 69 height 69
click at [48, 487] on img at bounding box center [72, 452] width 69 height 69
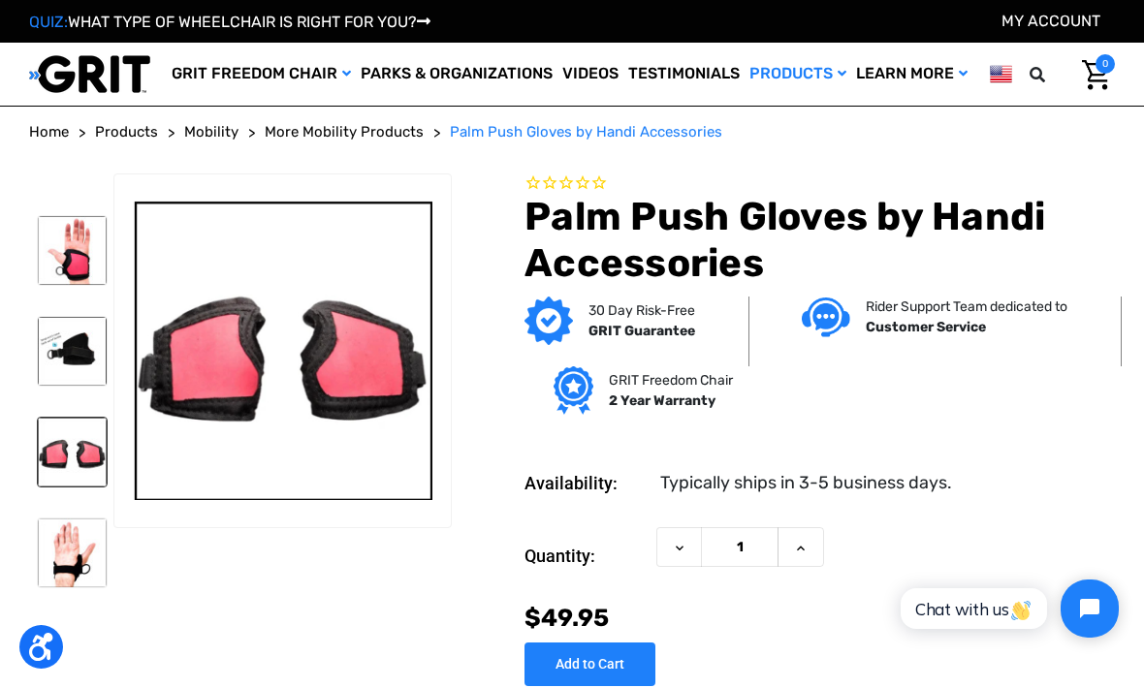
click at [93, 487] on img at bounding box center [72, 452] width 69 height 69
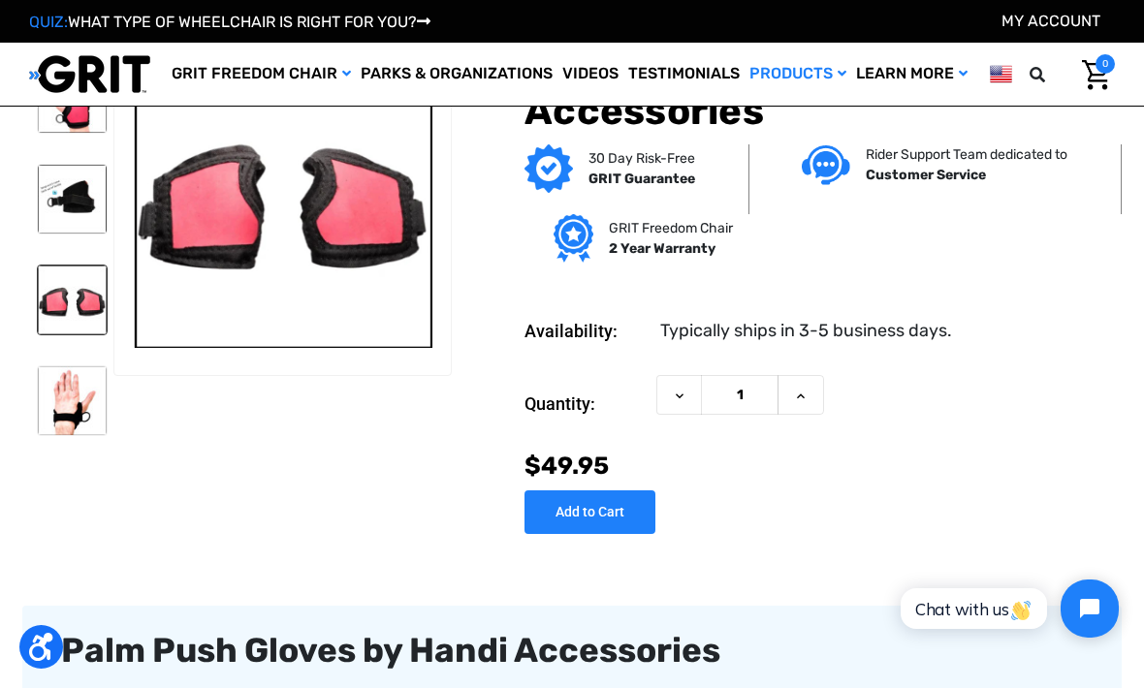
click at [60, 403] on img at bounding box center [72, 400] width 69 height 69
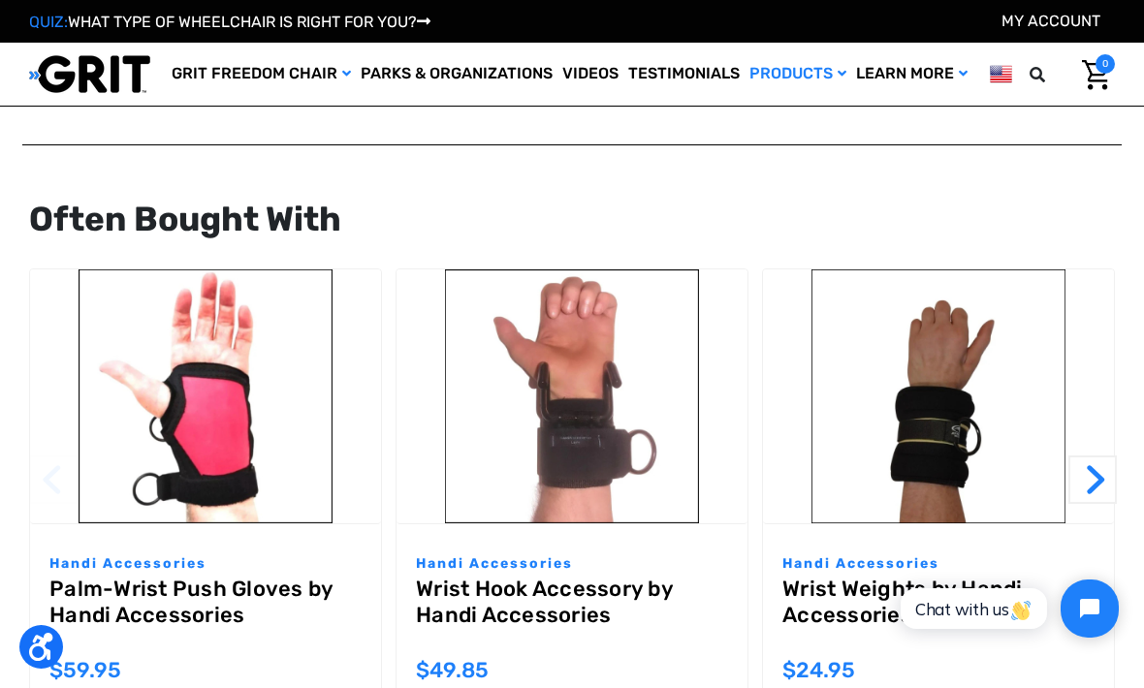
scroll to position [1313, 0]
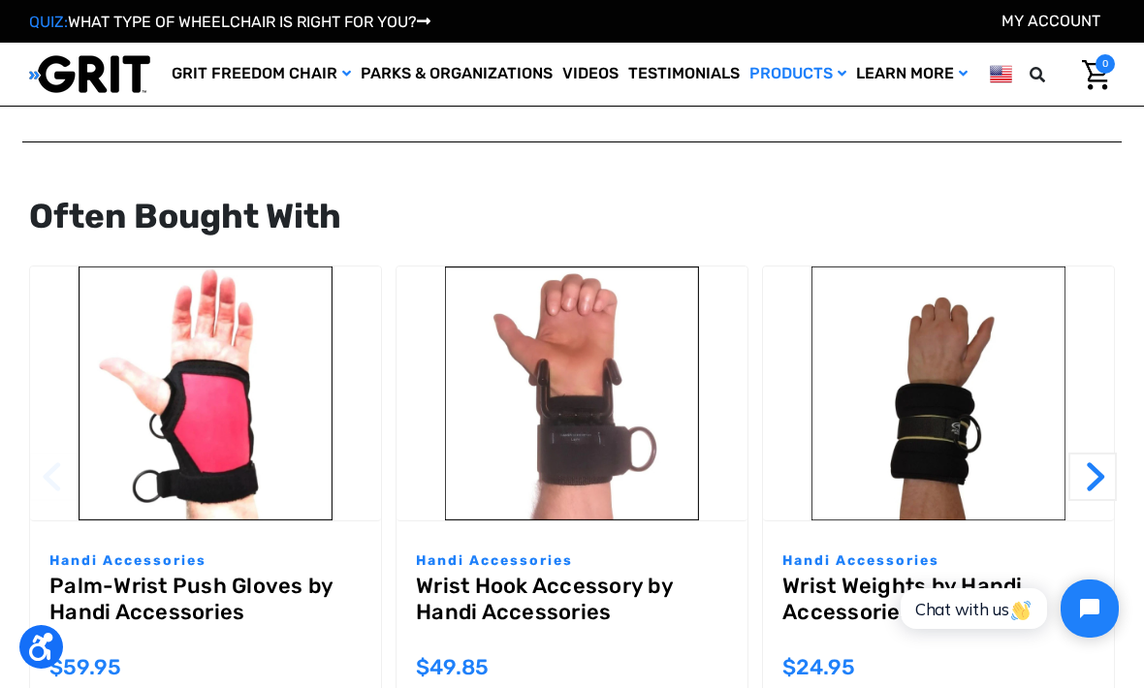
click at [425, 552] on p "Handi Accessories" at bounding box center [572, 561] width 312 height 20
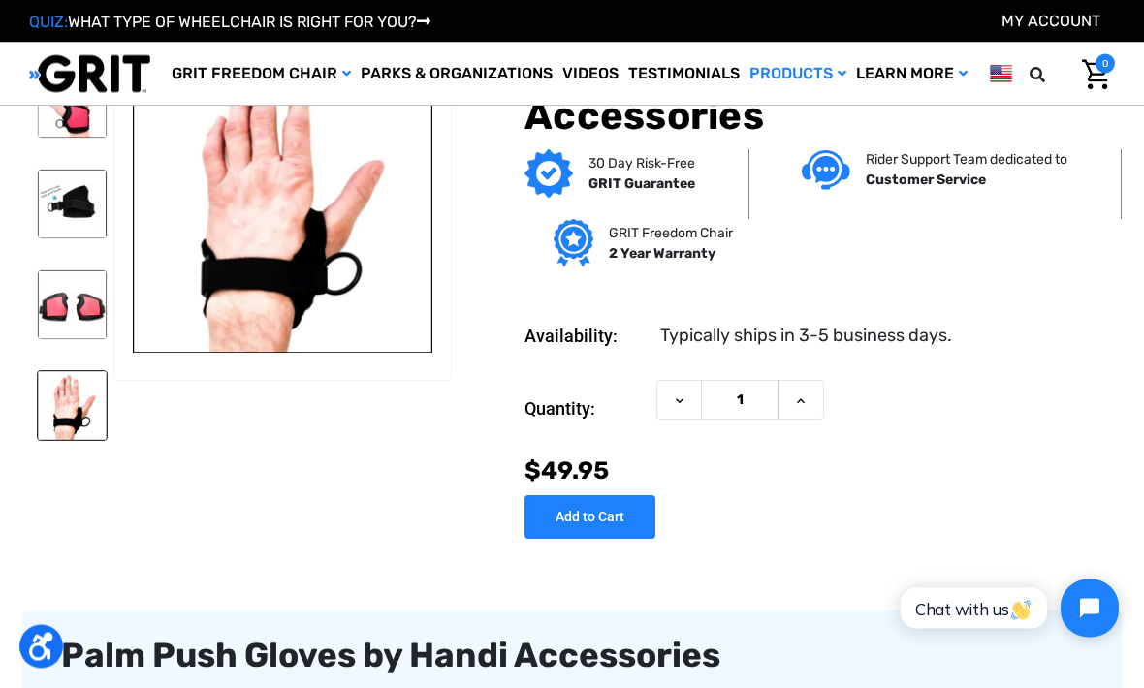
scroll to position [0, 0]
